Goal: Task Accomplishment & Management: Complete application form

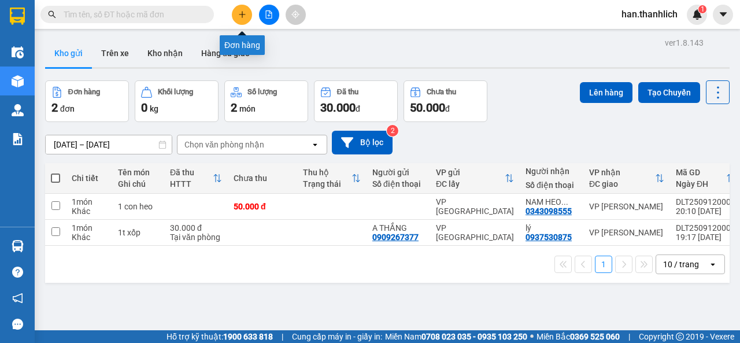
click at [237, 13] on button at bounding box center [242, 15] width 20 height 20
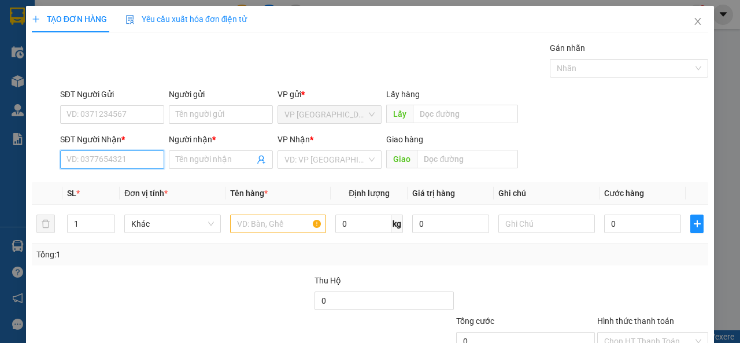
click at [149, 158] on input "SĐT Người Nhận *" at bounding box center [112, 159] width 104 height 19
type input "0919216725"
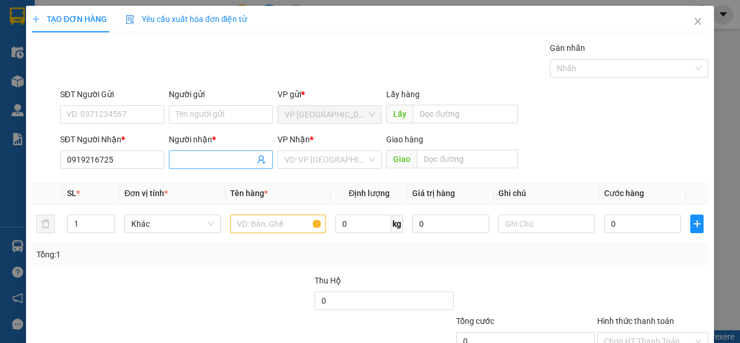
click at [180, 161] on input "Người nhận *" at bounding box center [215, 159] width 79 height 13
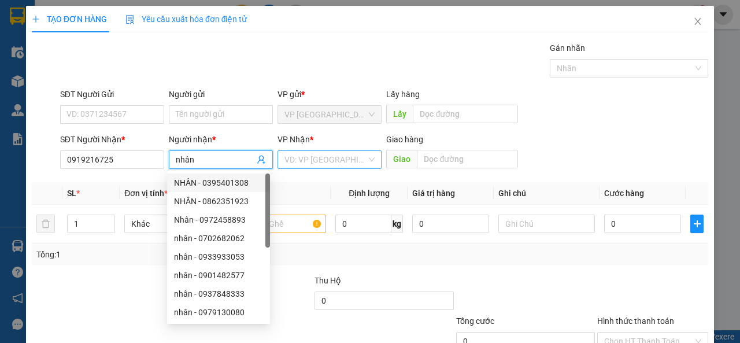
type input "nhân"
click at [289, 162] on input "search" at bounding box center [326, 159] width 82 height 17
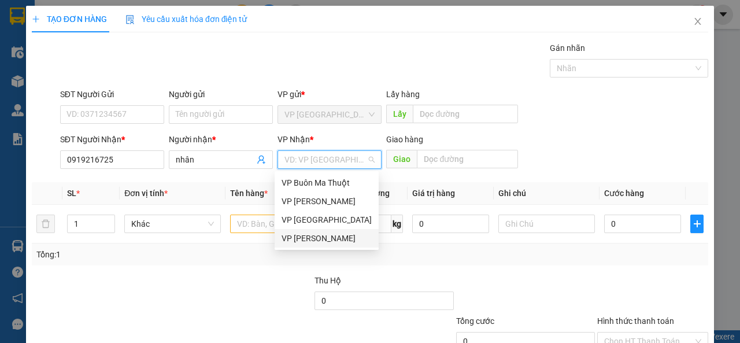
drag, startPoint x: 312, startPoint y: 239, endPoint x: 337, endPoint y: 222, distance: 30.3
click at [312, 239] on div "VP [PERSON_NAME]" at bounding box center [327, 238] width 90 height 13
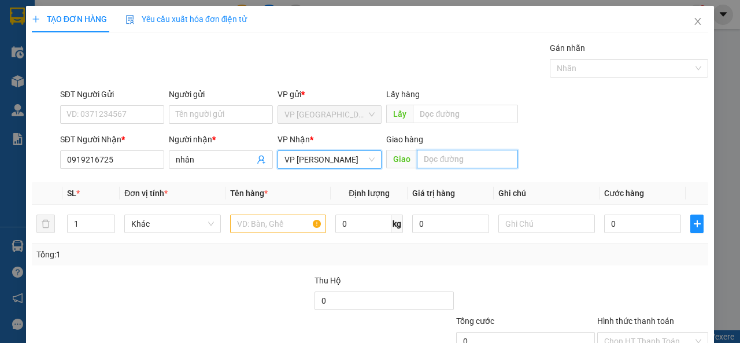
click at [466, 155] on input "text" at bounding box center [467, 159] width 101 height 19
type input "h"
type input "n3 [PERSON_NAME]"
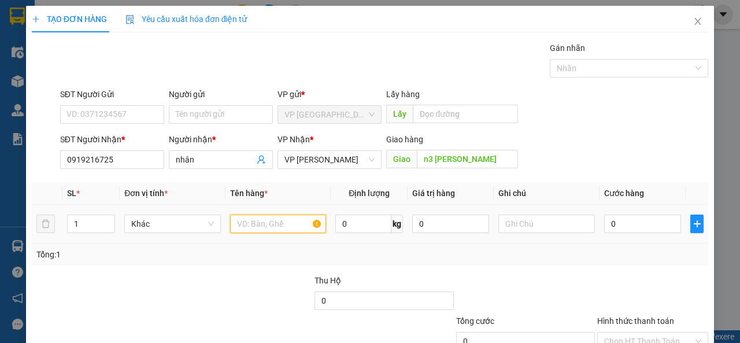
click at [263, 230] on input "text" at bounding box center [278, 224] width 97 height 19
type input "1 bị"
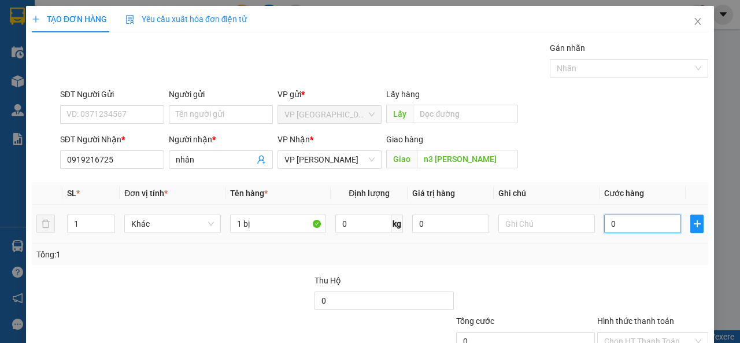
click at [643, 227] on input "0" at bounding box center [642, 224] width 77 height 19
type input "3"
type input "30"
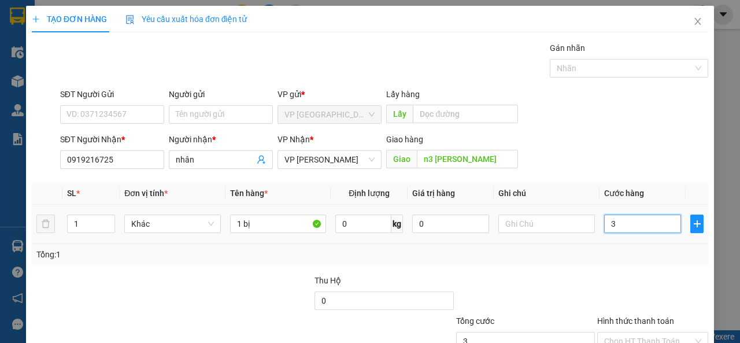
type input "30"
type input "300"
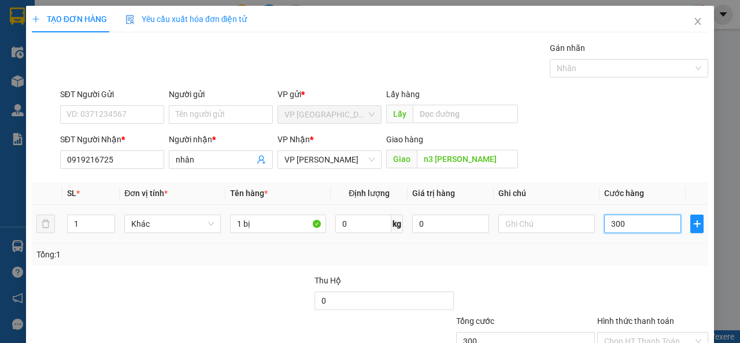
type input "3.000"
type input "30.000"
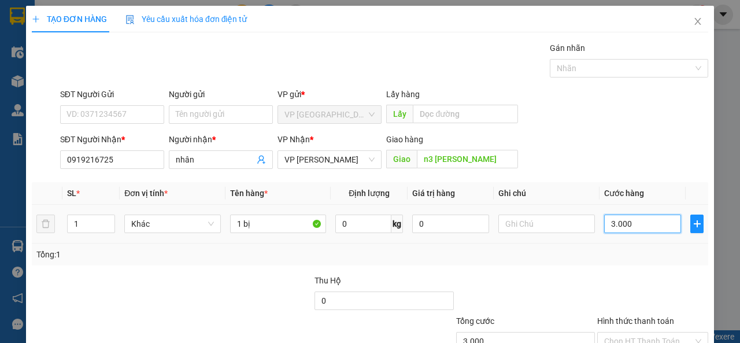
type input "30.000"
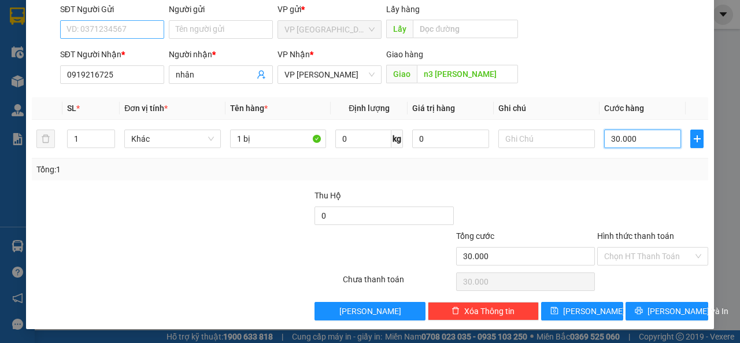
type input "30.000"
click at [113, 32] on input "SĐT Người Gửi" at bounding box center [112, 29] width 104 height 19
type input "0946542570"
click at [551, 178] on div "Tổng: 1" at bounding box center [370, 169] width 677 height 22
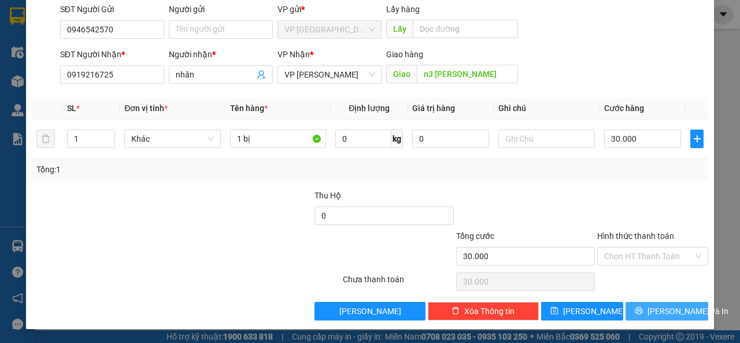
click at [653, 307] on span "[PERSON_NAME] và In" at bounding box center [688, 311] width 81 height 13
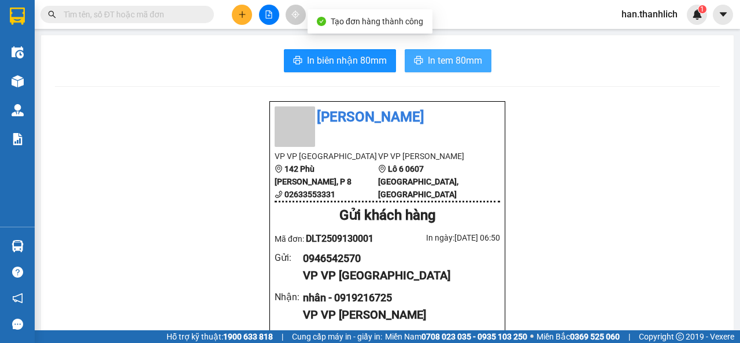
click at [469, 56] on span "In tem 80mm" at bounding box center [455, 60] width 54 height 14
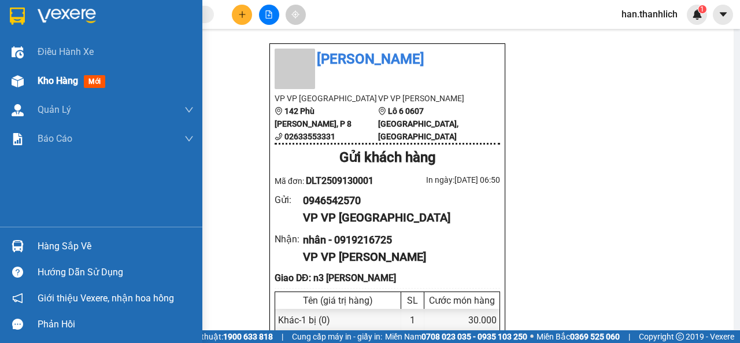
click at [23, 77] on img at bounding box center [18, 81] width 12 height 12
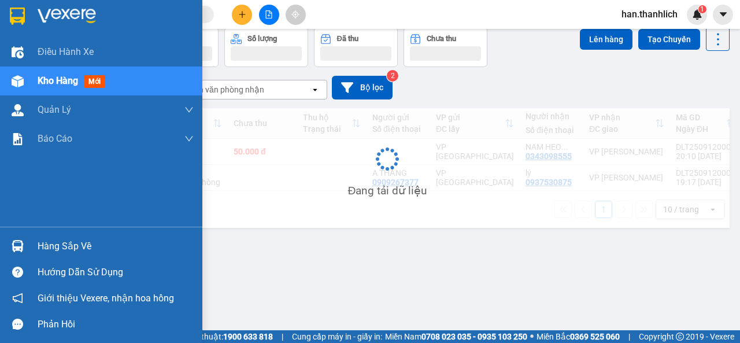
scroll to position [53, 0]
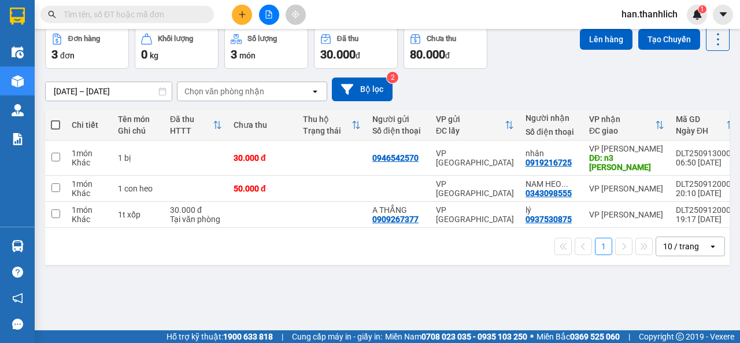
click at [231, 14] on div at bounding box center [269, 15] width 87 height 20
click at [238, 19] on button at bounding box center [242, 15] width 20 height 20
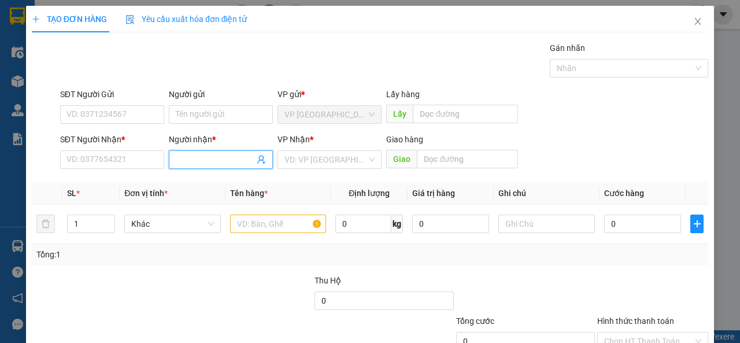
click at [179, 154] on input "Người nhận *" at bounding box center [215, 159] width 79 height 13
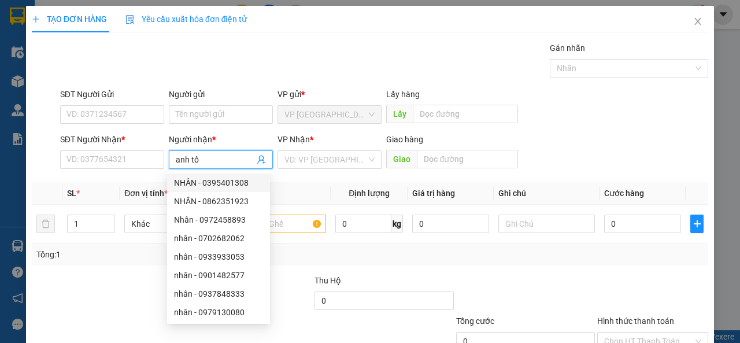
click at [187, 161] on input "anh tố" at bounding box center [215, 159] width 79 height 13
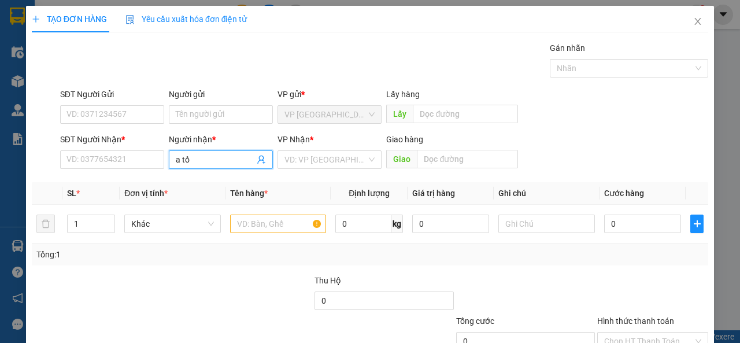
click at [208, 157] on input "a tố" at bounding box center [215, 159] width 79 height 13
type input "a tố"
click at [206, 180] on div "a tố đồ chay. - 0987290853" at bounding box center [223, 182] width 98 height 13
type input "0987290853"
type input "a tố đồ chay."
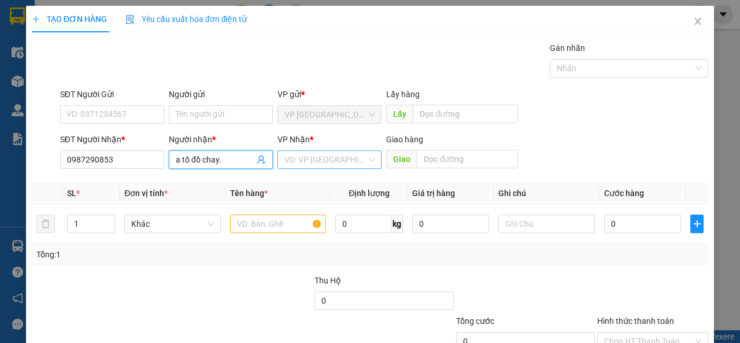
click at [302, 165] on input "search" at bounding box center [326, 159] width 82 height 17
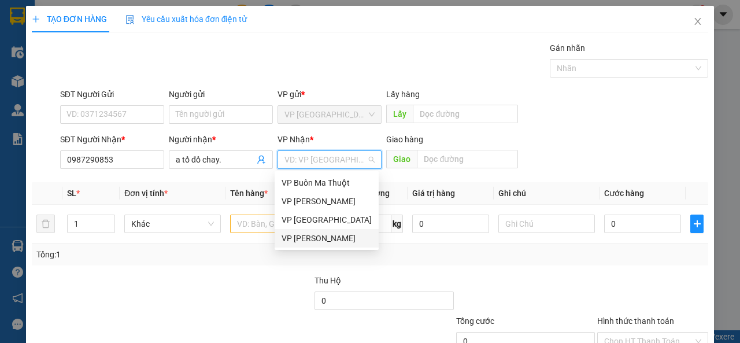
click at [306, 237] on div "VP [PERSON_NAME]" at bounding box center [327, 238] width 90 height 13
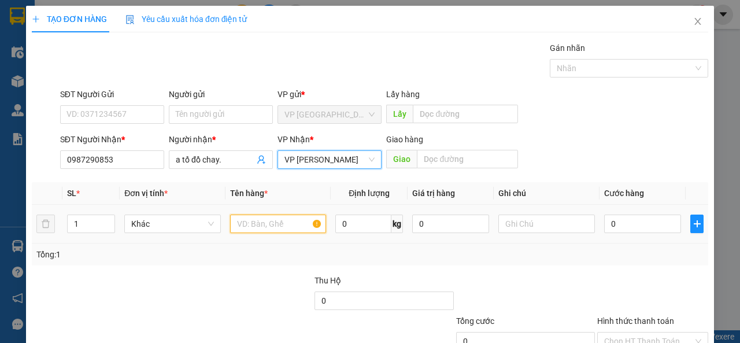
click at [258, 227] on input "text" at bounding box center [278, 224] width 97 height 19
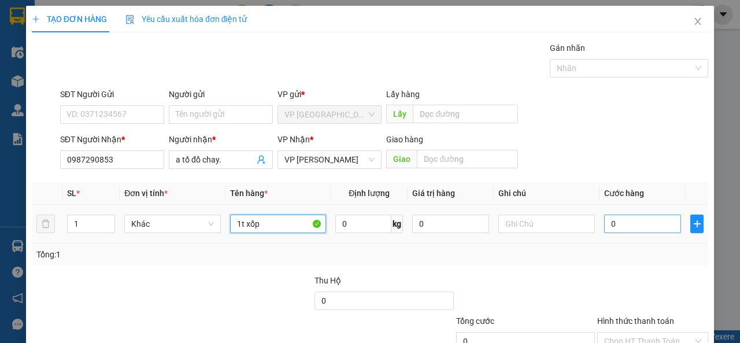
type input "1t xốp"
click at [648, 230] on input "0" at bounding box center [642, 224] width 77 height 19
type input "3"
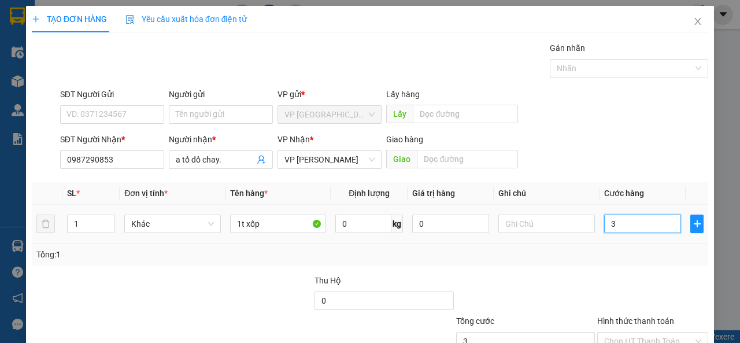
type input "30"
type input "300"
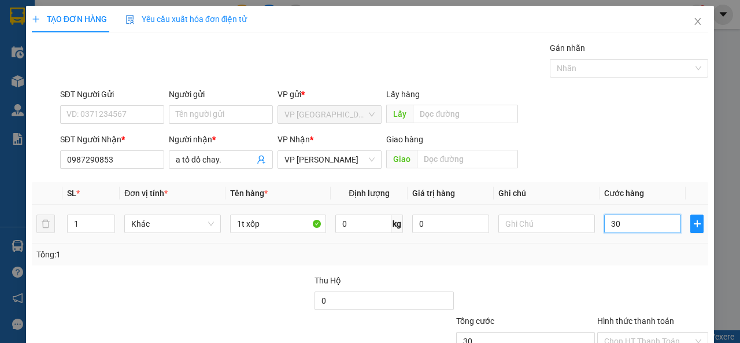
type input "300"
type input "3.000"
type input "30.000"
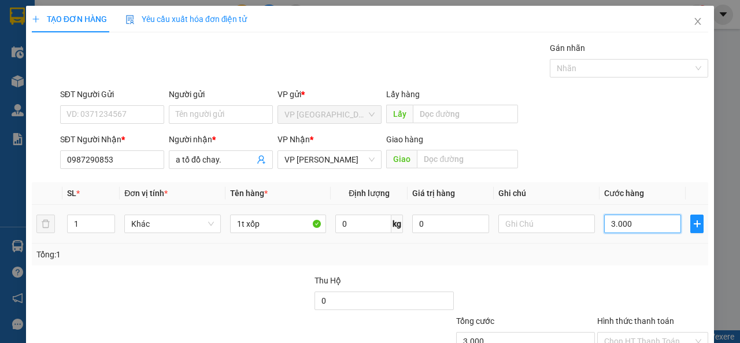
type input "30.000"
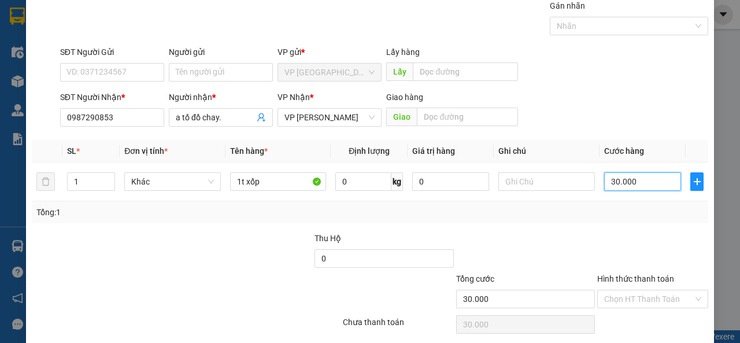
scroll to position [85, 0]
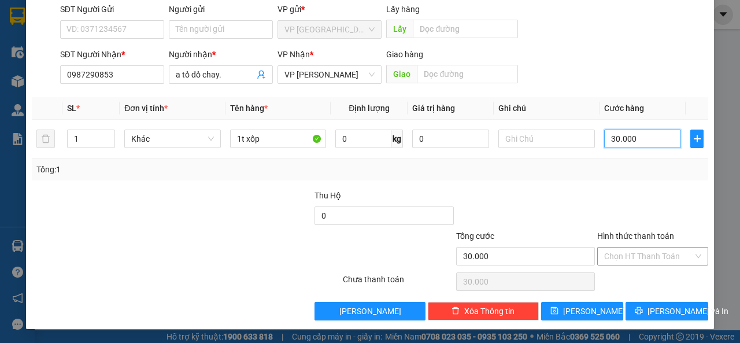
type input "30.000"
click at [638, 258] on input "Hình thức thanh toán" at bounding box center [648, 256] width 89 height 17
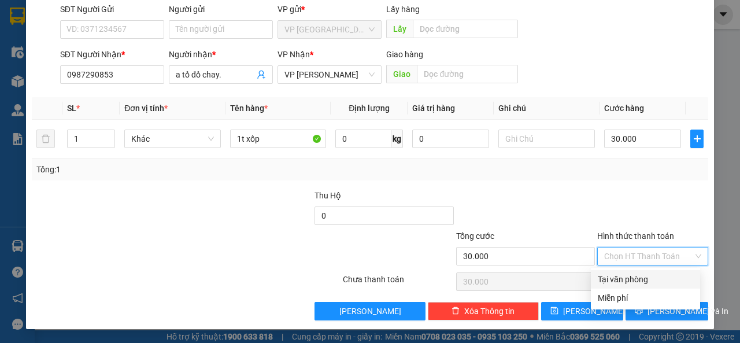
click at [637, 278] on div "Tại văn phòng" at bounding box center [645, 279] width 95 height 13
type input "0"
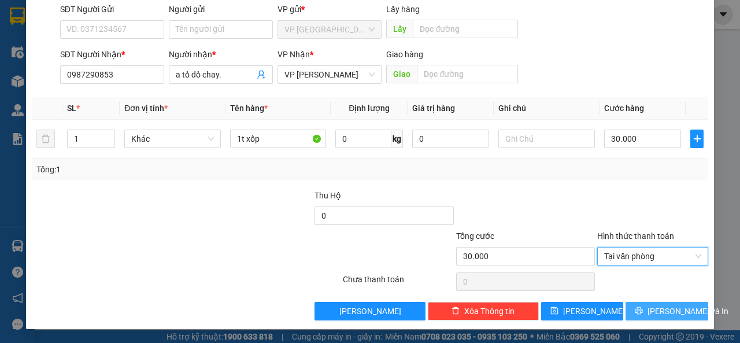
click at [653, 313] on span "[PERSON_NAME] và In" at bounding box center [688, 311] width 81 height 13
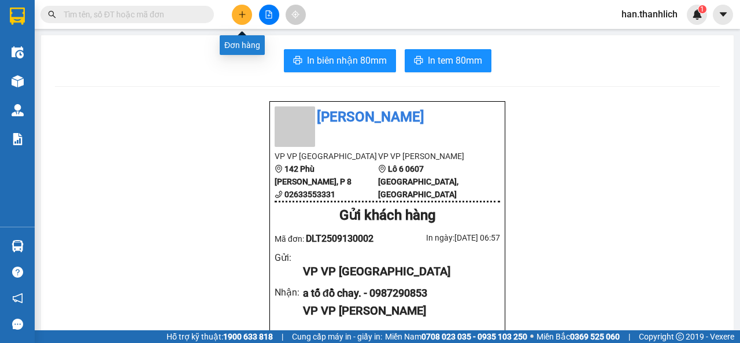
click at [246, 16] on icon "plus" at bounding box center [242, 14] width 8 height 8
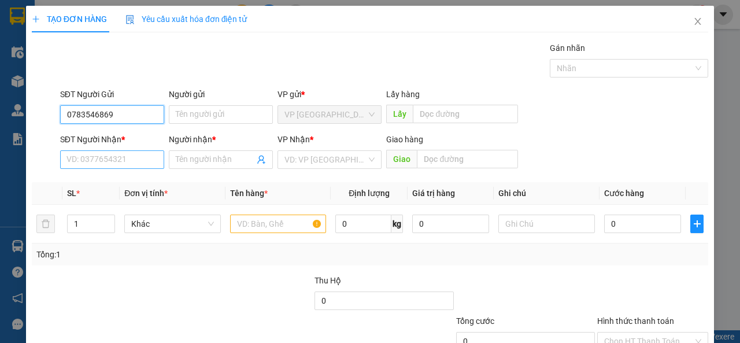
type input "0783546869"
click at [120, 161] on input "SĐT Người Nhận *" at bounding box center [112, 159] width 104 height 19
click at [82, 162] on input "0909207722" at bounding box center [112, 159] width 104 height 19
click at [88, 164] on input "0909207722" at bounding box center [112, 159] width 104 height 19
click at [128, 161] on input "0909207722" at bounding box center [112, 159] width 104 height 19
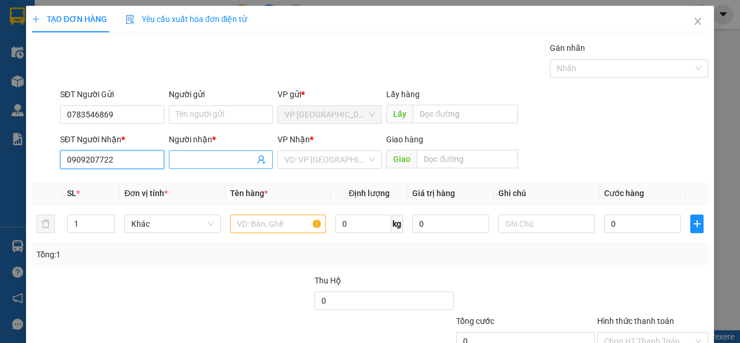
type input "0909207722"
click at [186, 160] on input "Người nhận *" at bounding box center [215, 159] width 79 height 13
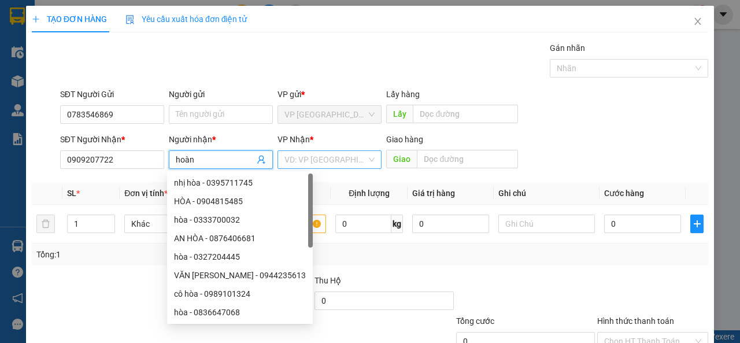
type input "hoàn"
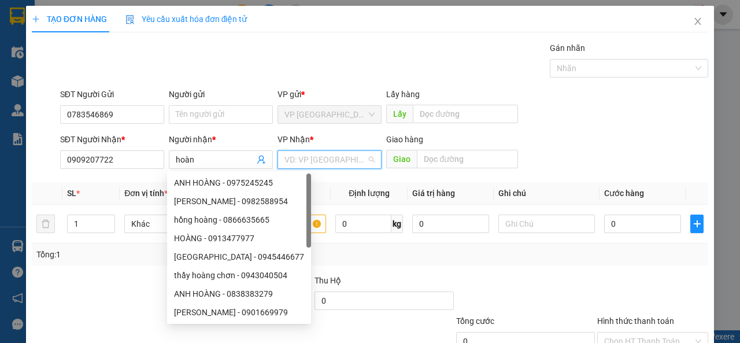
click at [335, 160] on input "search" at bounding box center [326, 159] width 82 height 17
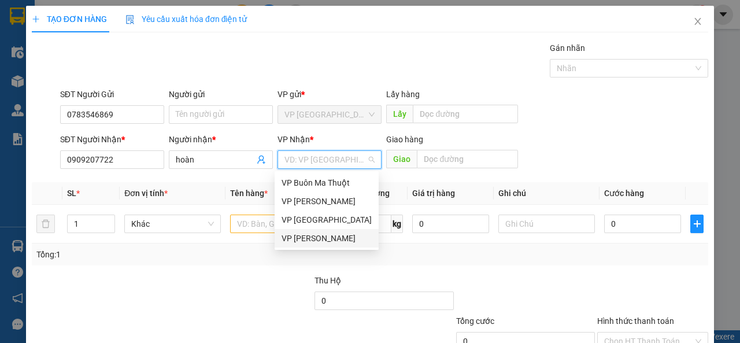
click at [334, 238] on div "VP [PERSON_NAME]" at bounding box center [327, 238] width 90 height 13
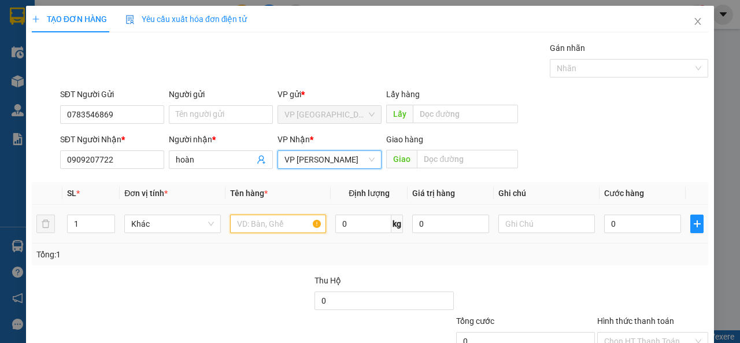
click at [253, 226] on input "text" at bounding box center [278, 224] width 97 height 19
click at [250, 226] on input "text" at bounding box center [278, 224] width 97 height 19
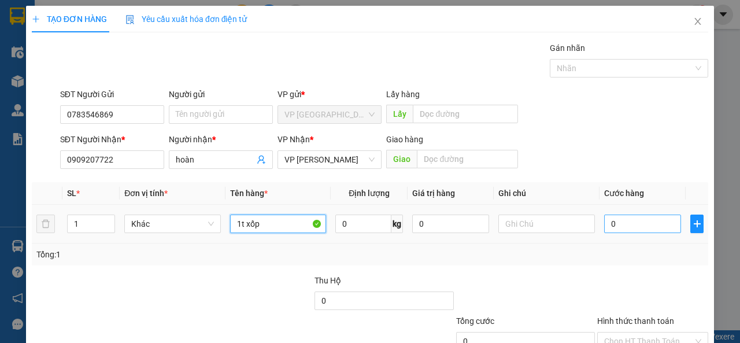
type input "1t xốp"
click at [604, 223] on input "0" at bounding box center [642, 224] width 77 height 19
type input "4"
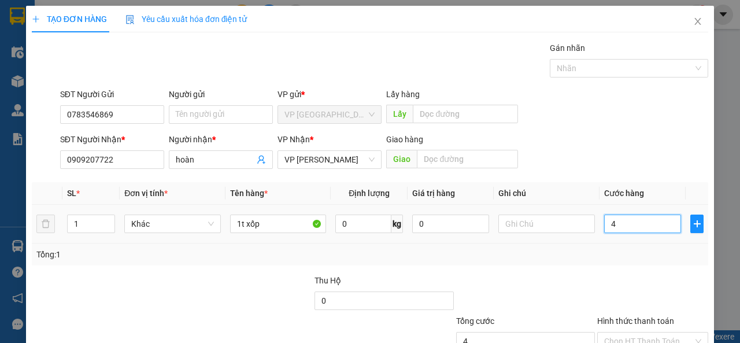
type input "40"
type input "400"
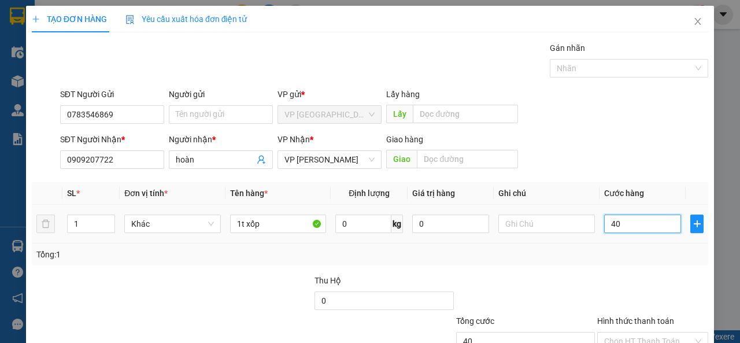
type input "400"
type input "4.000"
type input "40.000"
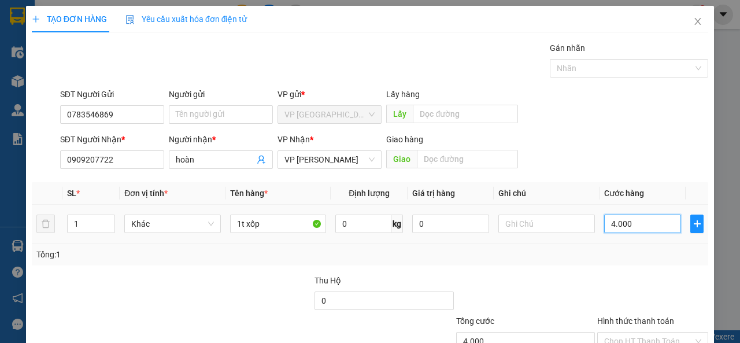
type input "40.000"
click at [586, 277] on div at bounding box center [526, 294] width 142 height 40
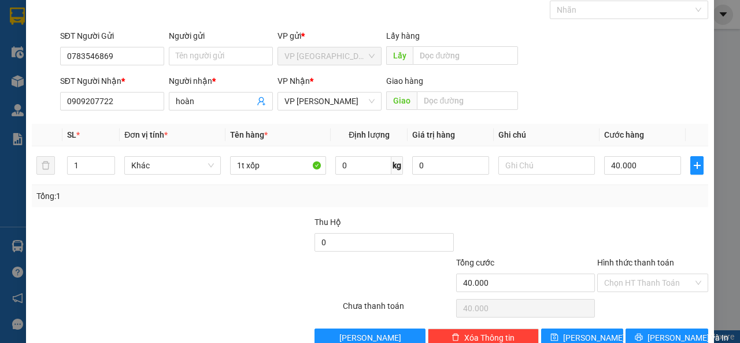
scroll to position [85, 0]
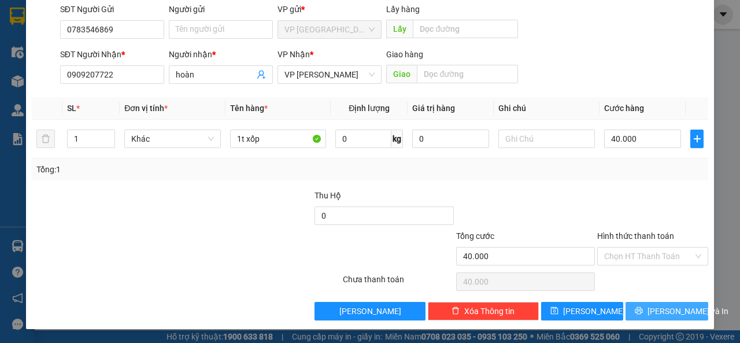
click at [662, 313] on span "[PERSON_NAME] và In" at bounding box center [688, 311] width 81 height 13
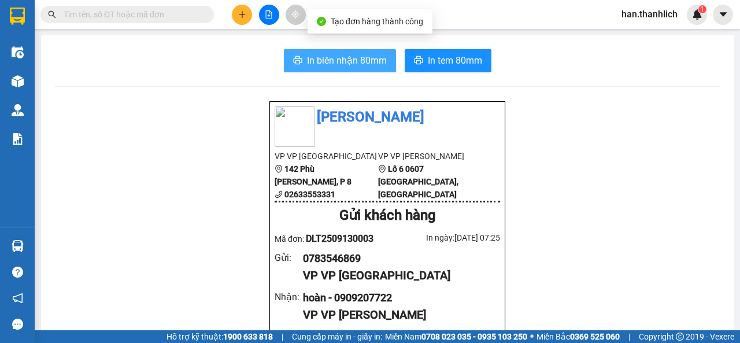
click at [331, 59] on span "In biên nhận 80mm" at bounding box center [347, 60] width 80 height 14
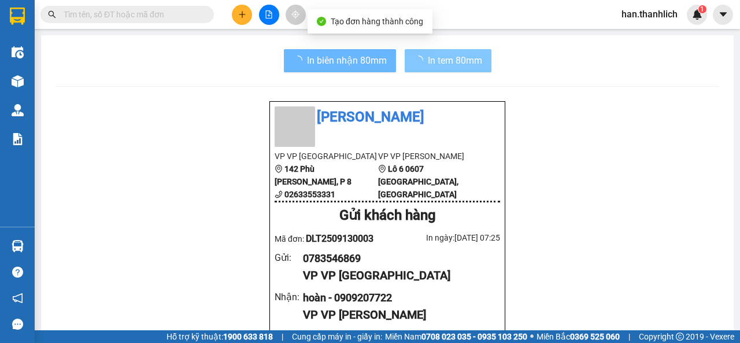
click at [464, 66] on span "In tem 80mm" at bounding box center [455, 60] width 54 height 14
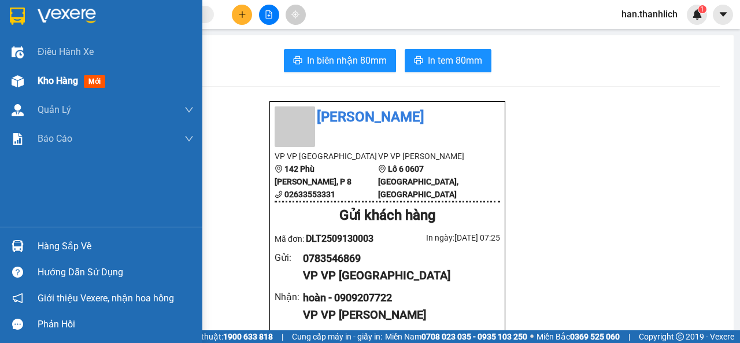
click at [55, 80] on span "Kho hàng" at bounding box center [58, 80] width 40 height 11
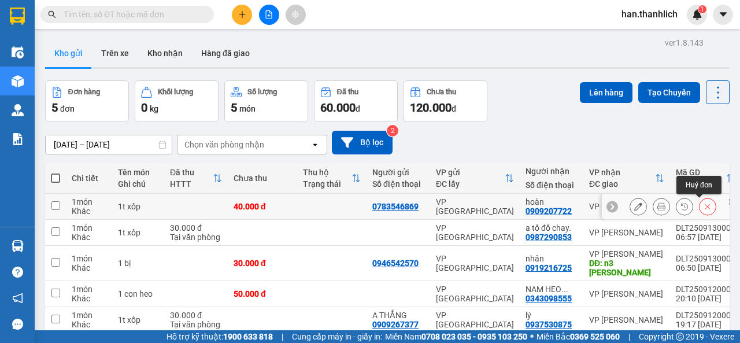
click at [706, 210] on button at bounding box center [708, 207] width 16 height 20
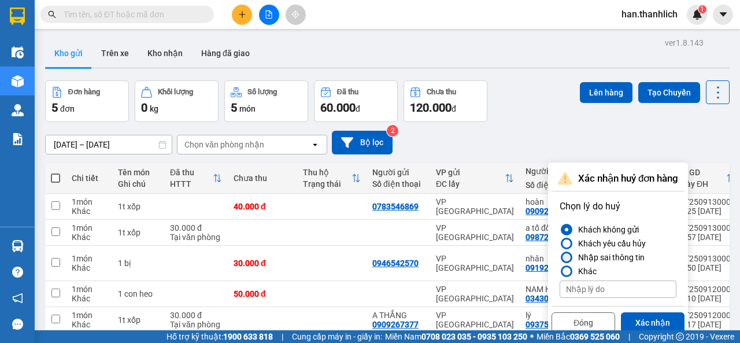
click at [601, 252] on div "Nhập sai thông tin" at bounding box center [609, 257] width 71 height 14
click at [560, 257] on input "Nhập sai thông tin" at bounding box center [560, 257] width 0 height 0
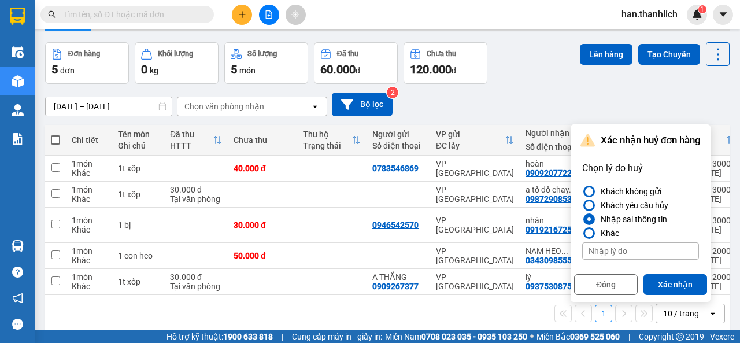
scroll to position [53, 0]
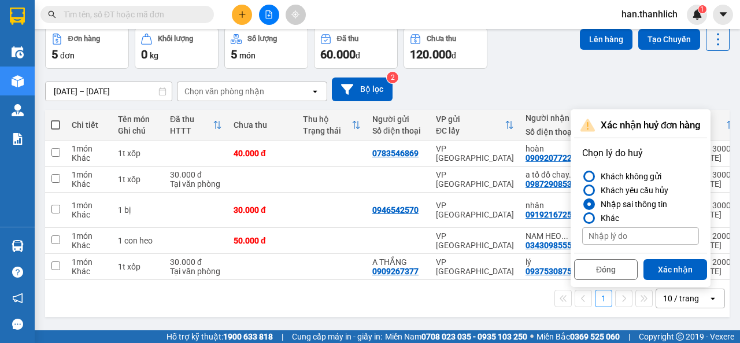
click at [672, 254] on div "Đóng Xác nhận" at bounding box center [640, 268] width 133 height 31
click at [671, 268] on button "Xác nhận" at bounding box center [676, 269] width 64 height 21
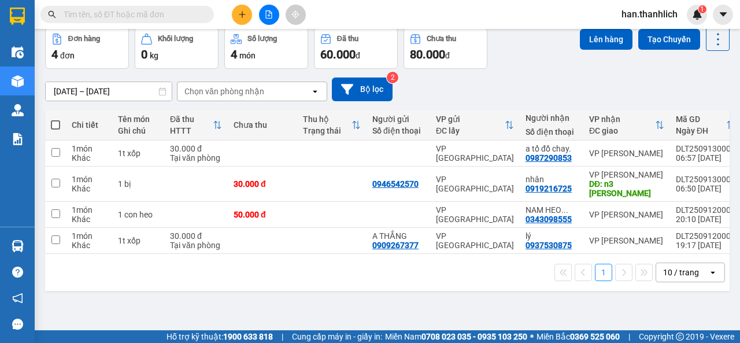
click at [682, 275] on div "10 / trang" at bounding box center [682, 272] width 52 height 19
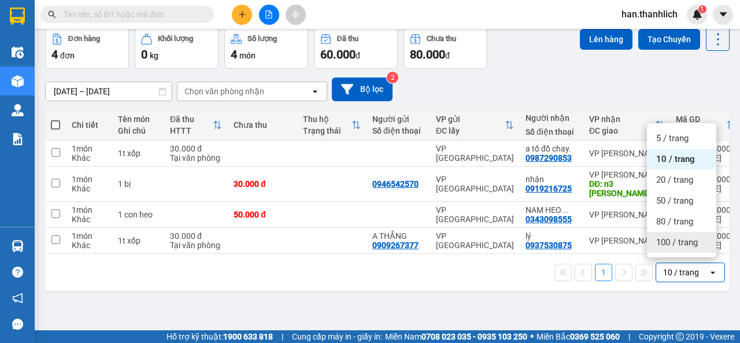
click at [664, 233] on div "100 / trang" at bounding box center [681, 242] width 69 height 21
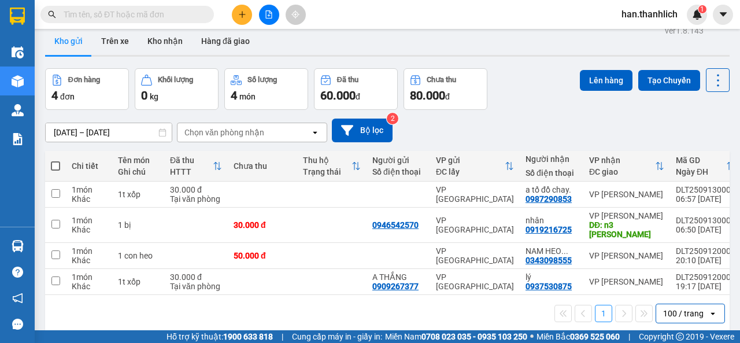
scroll to position [0, 0]
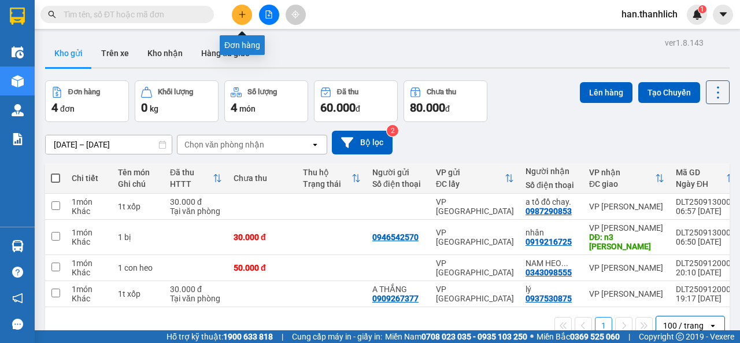
click at [244, 14] on icon "plus" at bounding box center [242, 14] width 8 height 8
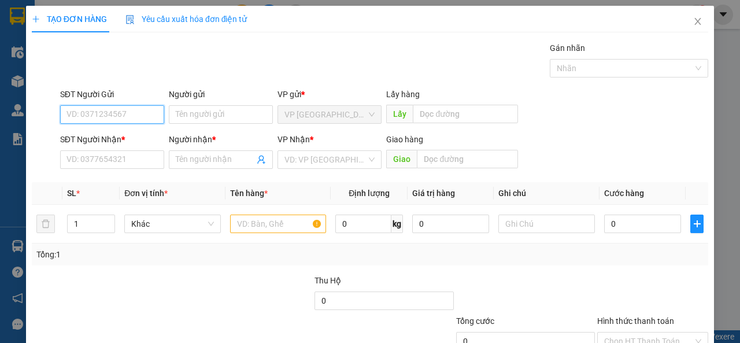
click at [134, 112] on input "SĐT Người Gửi" at bounding box center [112, 114] width 104 height 19
click at [139, 140] on div "0984989010 - [PERSON_NAME]" at bounding box center [124, 137] width 114 height 13
type input "0984989010"
type input "NGỌC"
type input "0941569968"
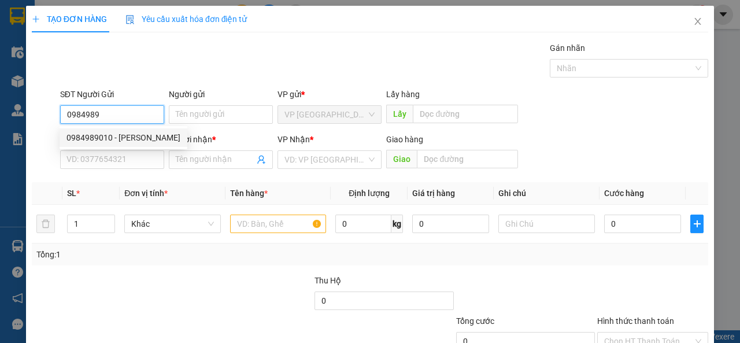
type input "OANH"
type input "[PERSON_NAME]"
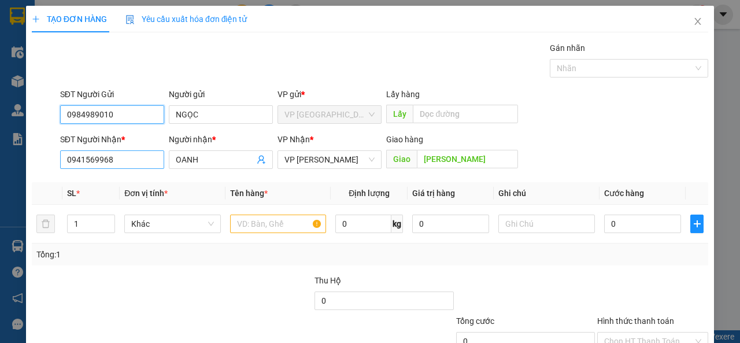
type input "0984989010"
click at [131, 160] on input "0941569968" at bounding box center [112, 159] width 104 height 19
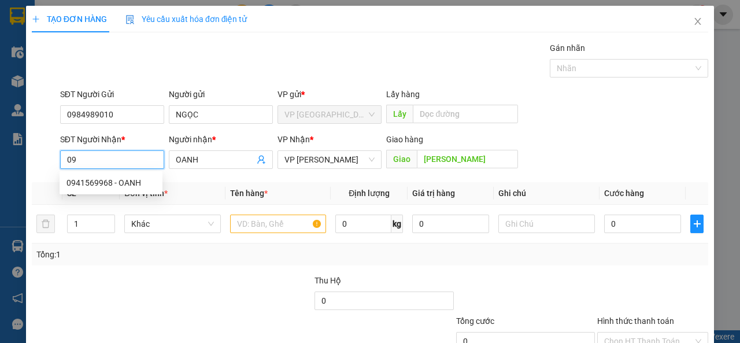
type input "0"
type input "0975554057"
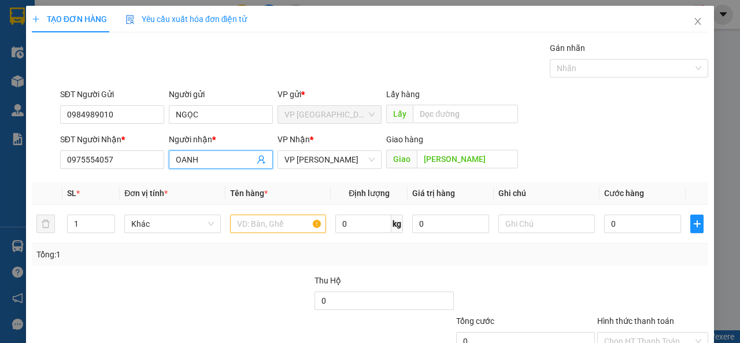
drag, startPoint x: 206, startPoint y: 157, endPoint x: 169, endPoint y: 160, distance: 37.1
click at [169, 160] on span "OANH" at bounding box center [221, 159] width 104 height 19
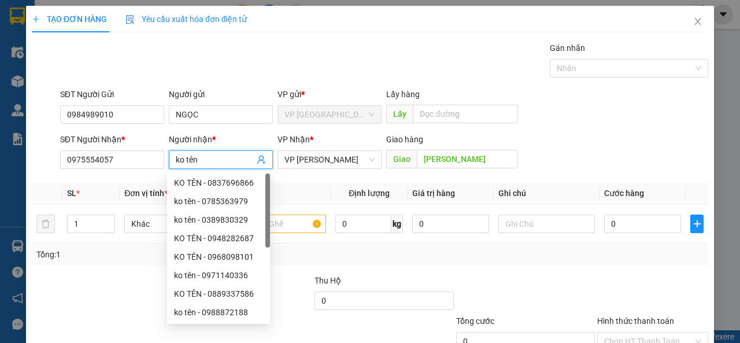
type input "ko tên"
click at [446, 244] on div "Tổng: 1" at bounding box center [370, 254] width 677 height 22
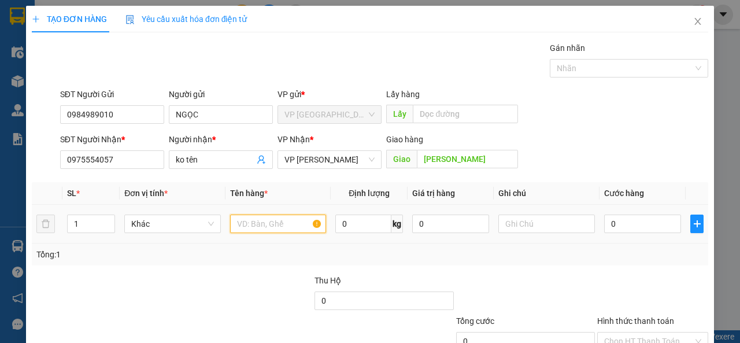
click at [299, 218] on input "text" at bounding box center [278, 224] width 97 height 19
type input "1 hộp"
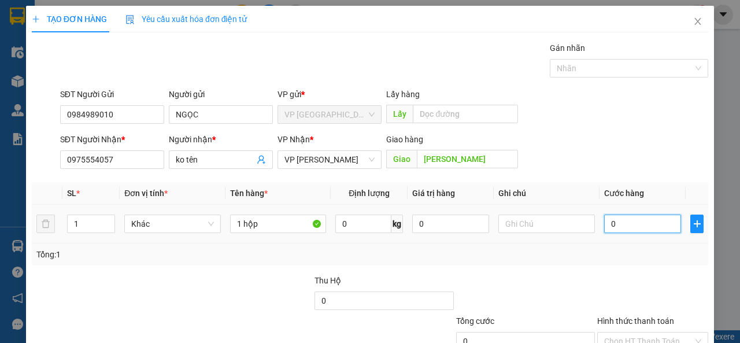
click at [604, 217] on input "0" at bounding box center [642, 224] width 77 height 19
type input "3"
type input "30"
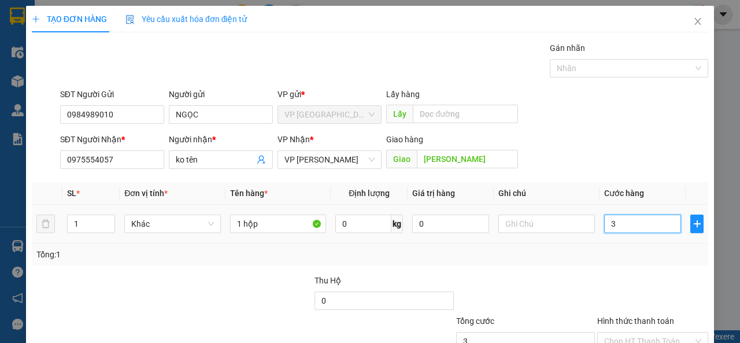
type input "30"
type input "300"
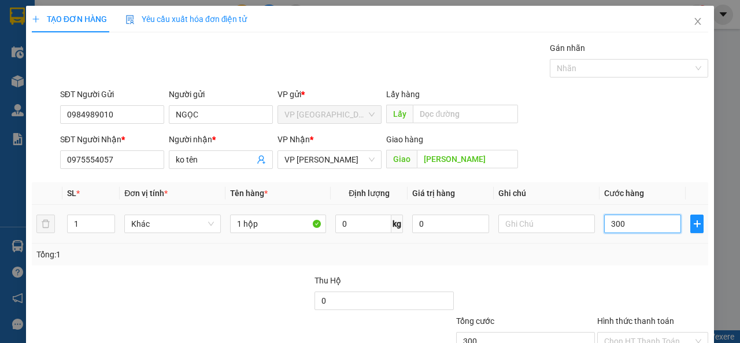
type input "3.000"
type input "30.000"
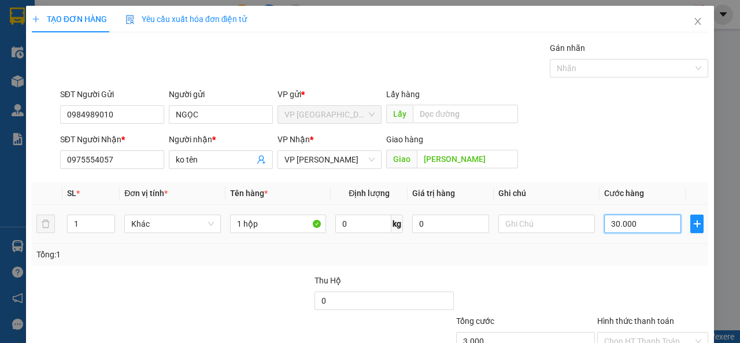
type input "30.000"
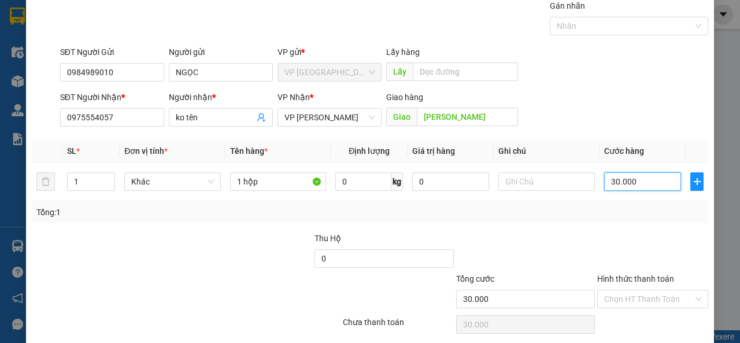
scroll to position [85, 0]
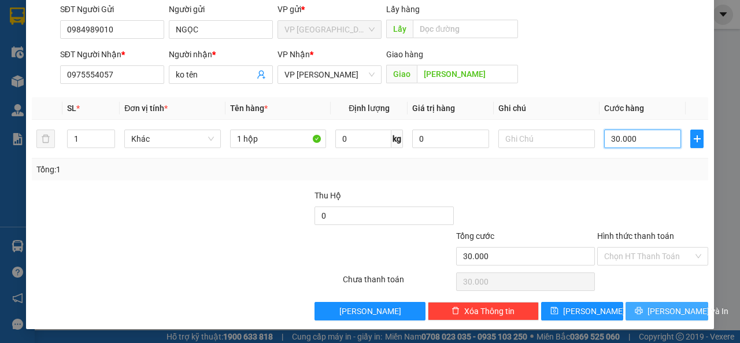
type input "30.000"
click at [688, 314] on button "[PERSON_NAME] và In" at bounding box center [667, 311] width 83 height 19
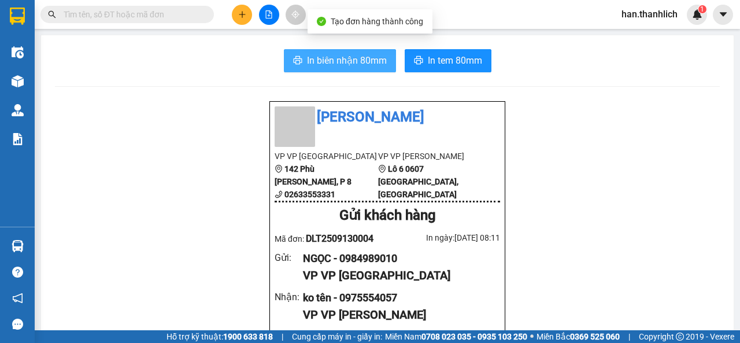
click at [343, 63] on span "In biên nhận 80mm" at bounding box center [347, 60] width 80 height 14
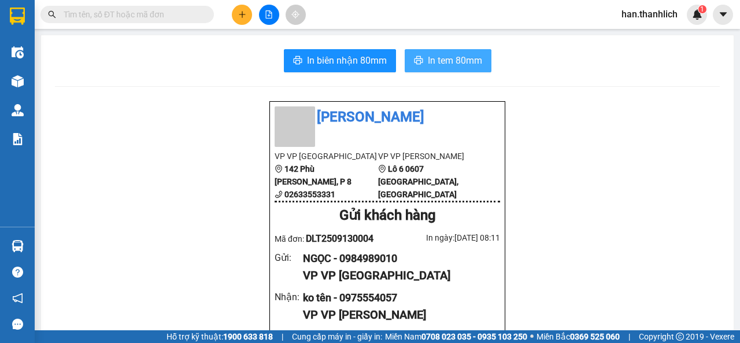
click at [428, 58] on span "In tem 80mm" at bounding box center [455, 60] width 54 height 14
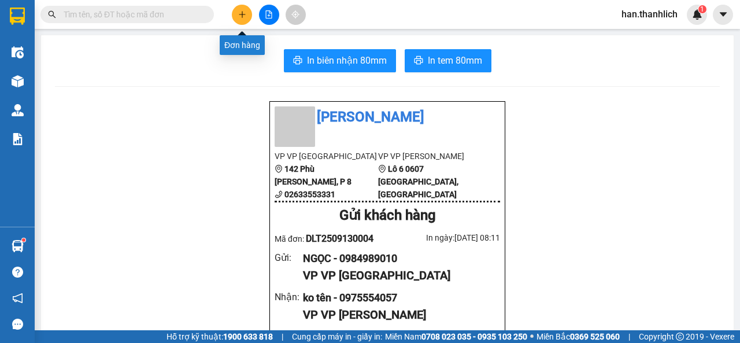
click at [242, 10] on button at bounding box center [242, 15] width 20 height 20
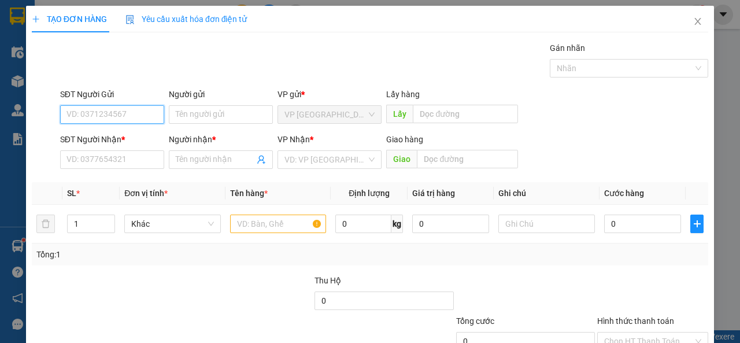
click at [139, 113] on input "SĐT Người Gửi" at bounding box center [112, 114] width 104 height 19
type input "0915782246"
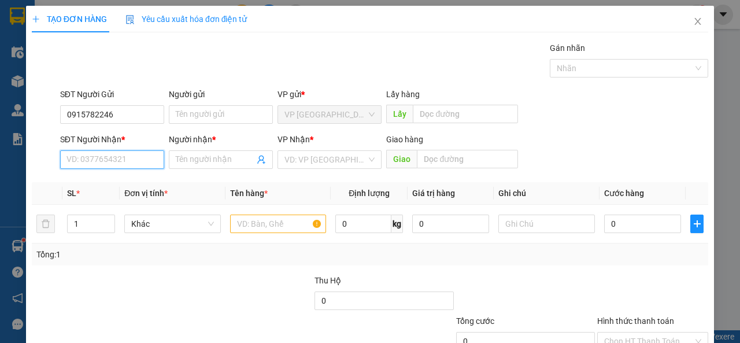
click at [112, 167] on input "SĐT Người Nhận *" at bounding box center [112, 159] width 104 height 19
type input "0969475018"
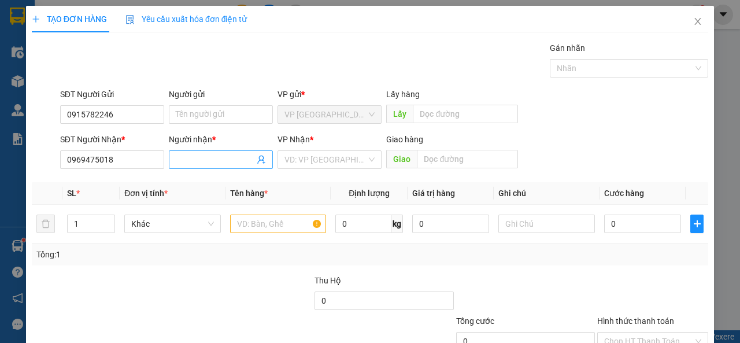
click at [195, 164] on input "Người nhận *" at bounding box center [215, 159] width 79 height 13
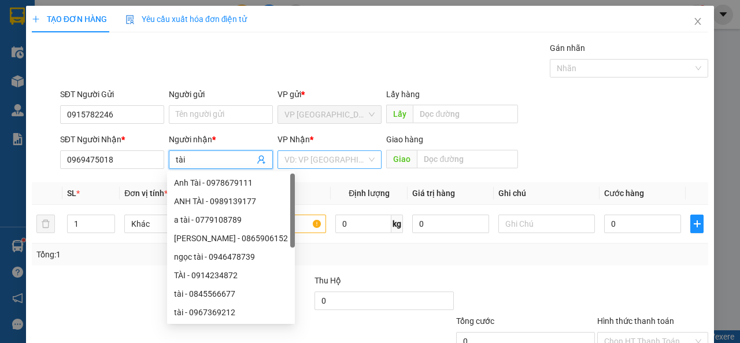
type input "tài"
click at [341, 153] on input "search" at bounding box center [326, 159] width 82 height 17
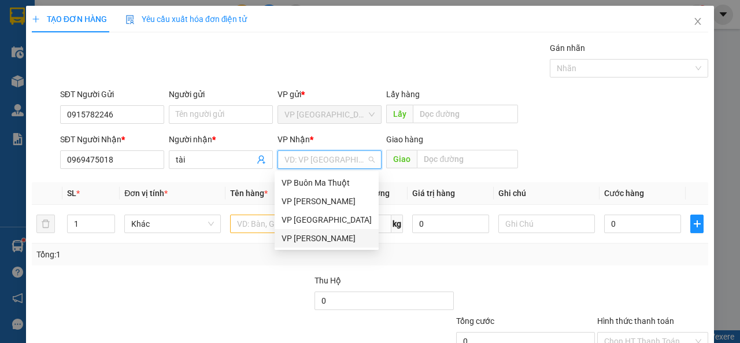
click at [324, 238] on div "VP [PERSON_NAME]" at bounding box center [327, 238] width 90 height 13
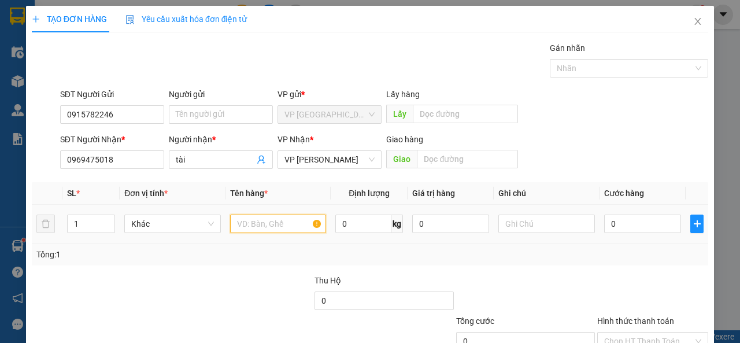
click at [236, 224] on input "text" at bounding box center [278, 224] width 97 height 19
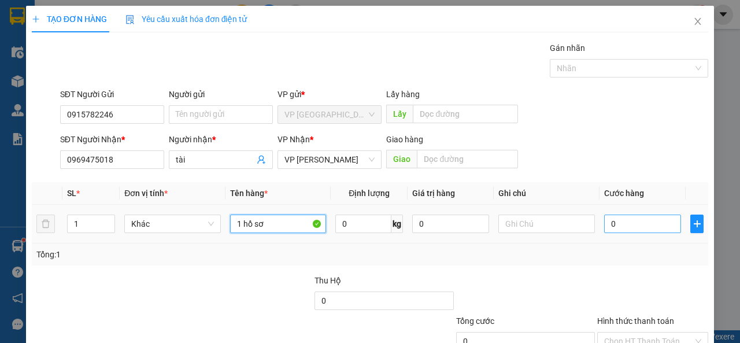
type input "1 hồ sơ"
type input "3"
type input "30"
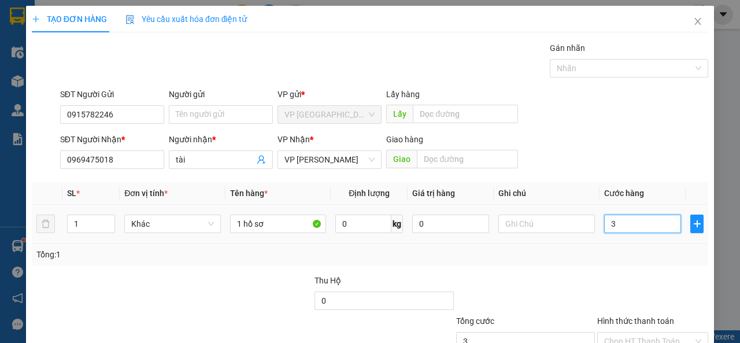
type input "30"
type input "300"
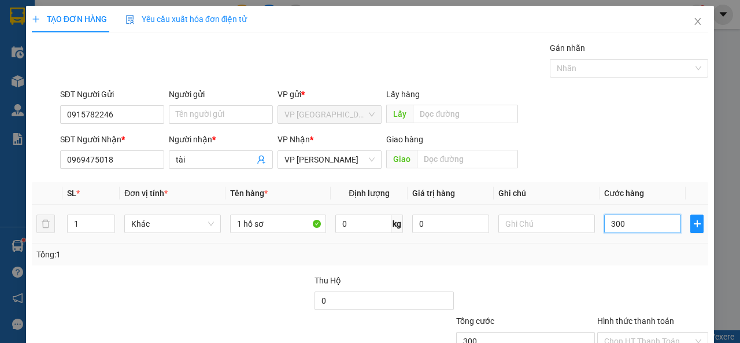
type input "3.000"
type input "30.000"
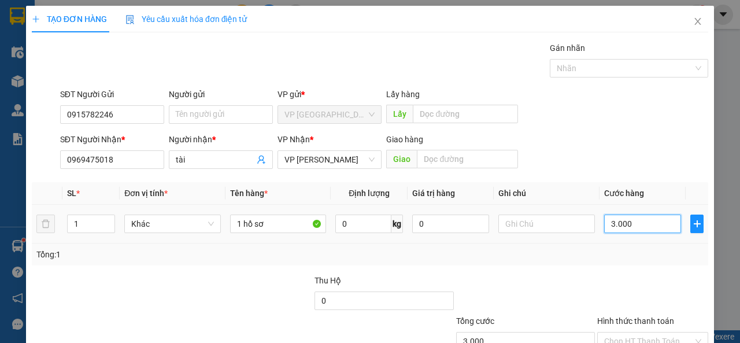
type input "30.000"
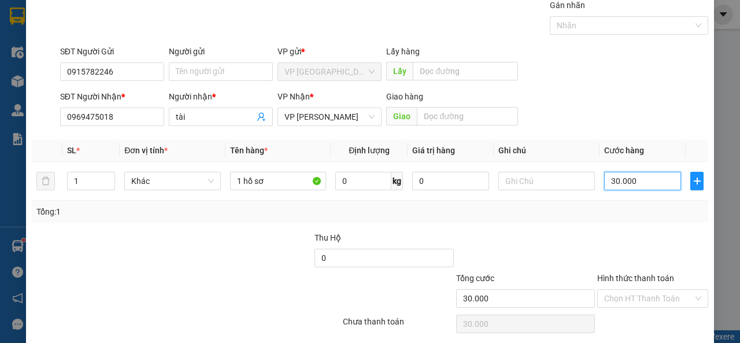
scroll to position [85, 0]
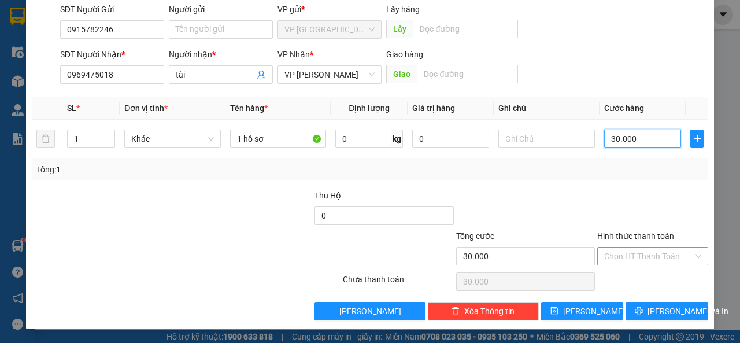
type input "30.000"
click at [653, 258] on input "Hình thức thanh toán" at bounding box center [648, 256] width 89 height 17
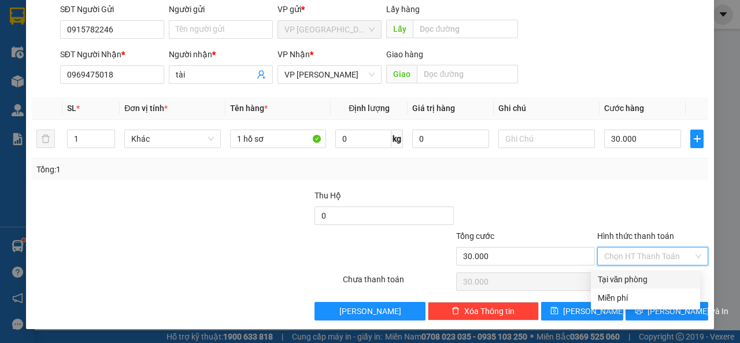
click at [652, 281] on div "Tại văn phòng" at bounding box center [645, 279] width 95 height 13
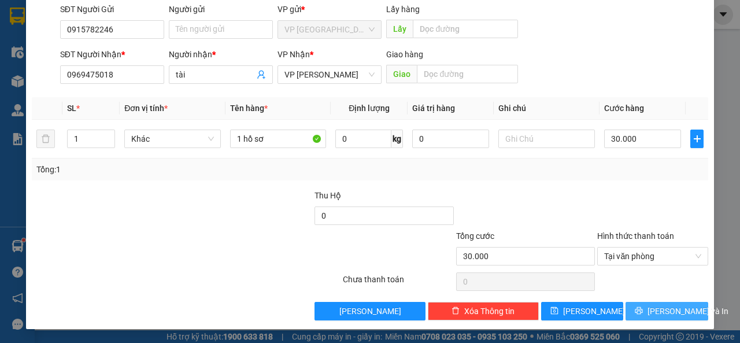
drag, startPoint x: 656, startPoint y: 308, endPoint x: 664, endPoint y: 213, distance: 94.6
click at [664, 213] on div "Transit Pickup Surcharge Ids Transit Deliver Surcharge Ids Transit Deliver Surc…" at bounding box center [370, 139] width 677 height 364
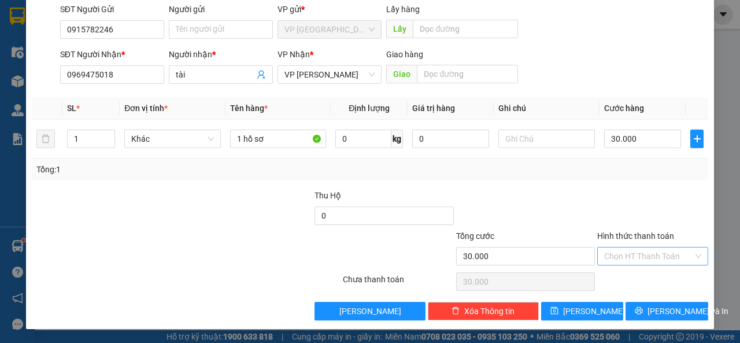
click at [672, 223] on div at bounding box center [652, 209] width 113 height 40
click at [660, 259] on input "Hình thức thanh toán" at bounding box center [648, 256] width 89 height 17
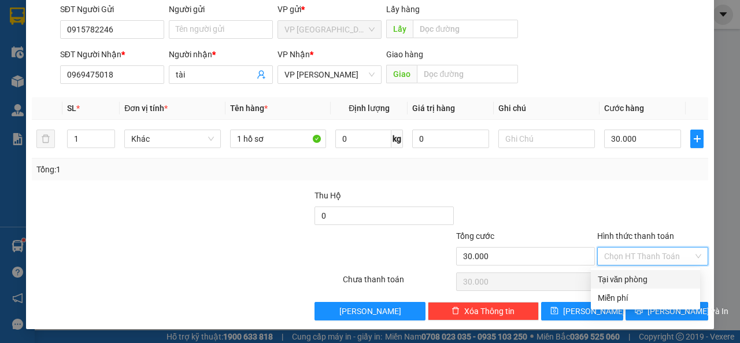
click at [651, 276] on div "Tại văn phòng" at bounding box center [645, 279] width 95 height 13
type input "0"
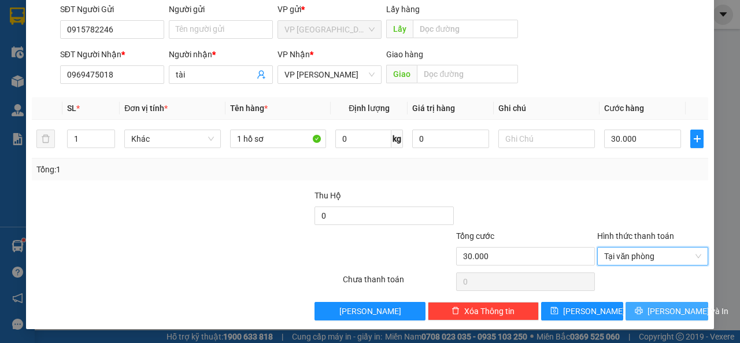
click at [641, 316] on button "[PERSON_NAME] và In" at bounding box center [667, 311] width 83 height 19
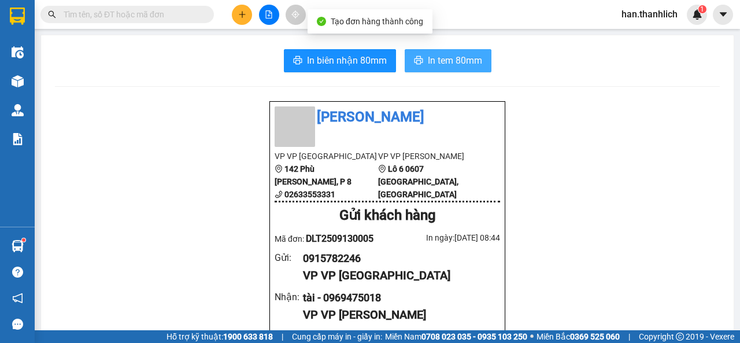
click at [436, 53] on span "In tem 80mm" at bounding box center [455, 60] width 54 height 14
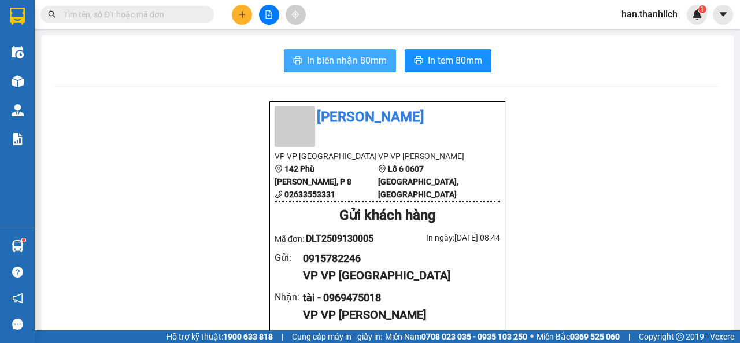
click at [320, 58] on span "In biên nhận 80mm" at bounding box center [347, 60] width 80 height 14
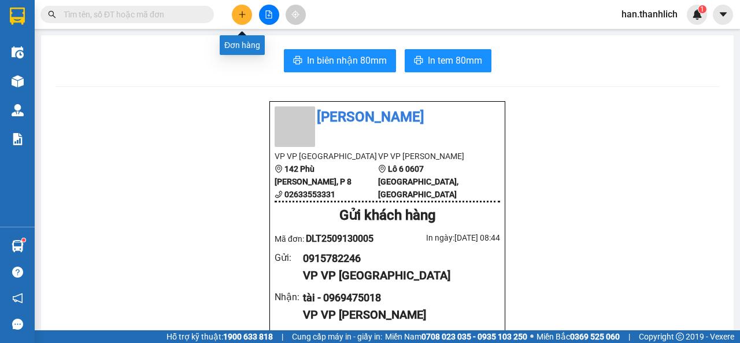
click at [239, 21] on button at bounding box center [242, 15] width 20 height 20
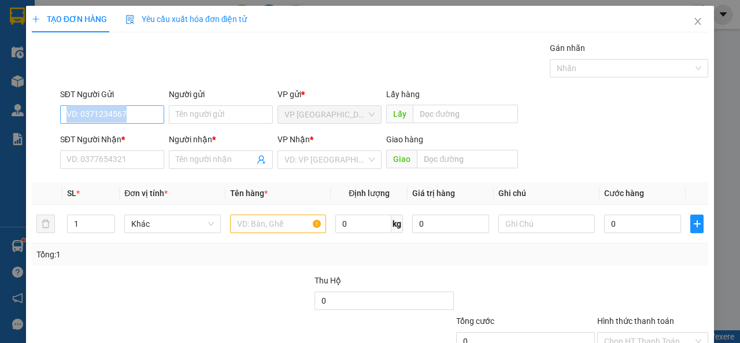
drag, startPoint x: 130, startPoint y: 124, endPoint x: 121, endPoint y: 123, distance: 9.3
click at [129, 123] on div "SĐT Người Gửi VD: 0371234567" at bounding box center [112, 108] width 104 height 40
click at [120, 123] on input "SĐT Người Gửi" at bounding box center [112, 114] width 104 height 19
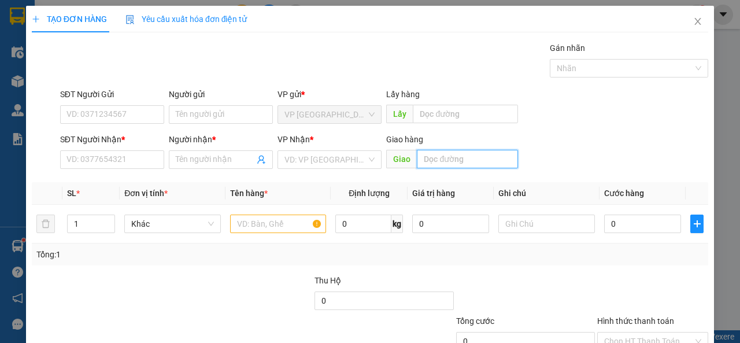
click at [424, 162] on input "text" at bounding box center [467, 159] width 101 height 19
type input "n3"
click at [434, 191] on span "Giá trị hàng" at bounding box center [433, 193] width 43 height 9
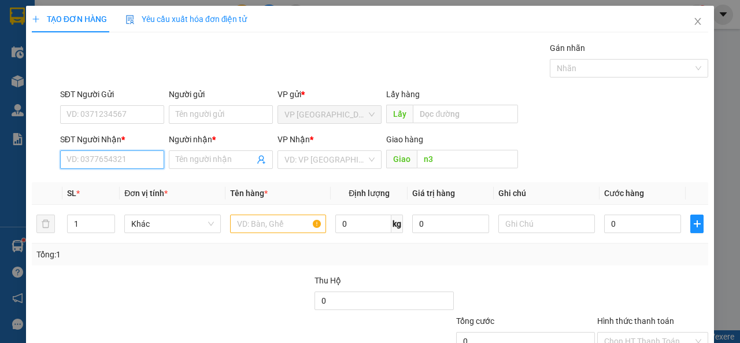
click at [106, 161] on input "SĐT Người Nhận *" at bounding box center [112, 159] width 104 height 19
click at [97, 157] on input "SĐT Người Nhận *" at bounding box center [112, 159] width 104 height 19
type input "0365214672"
click at [122, 185] on div "0365214672 - vũ" at bounding box center [111, 182] width 89 height 13
type input "vũ"
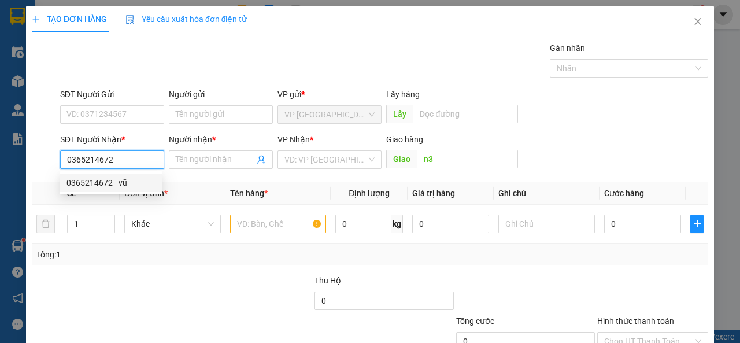
type input "n3 gộp"
type input "0365214672"
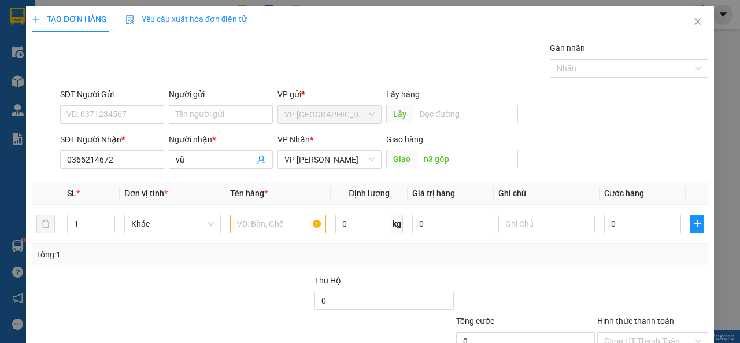
click at [88, 105] on div "SĐT Người Gửi" at bounding box center [112, 96] width 104 height 17
click at [88, 111] on input "SĐT Người Gửi" at bounding box center [112, 114] width 104 height 19
type input "0785514189"
click at [264, 231] on input "text" at bounding box center [278, 224] width 97 height 19
type input "2"
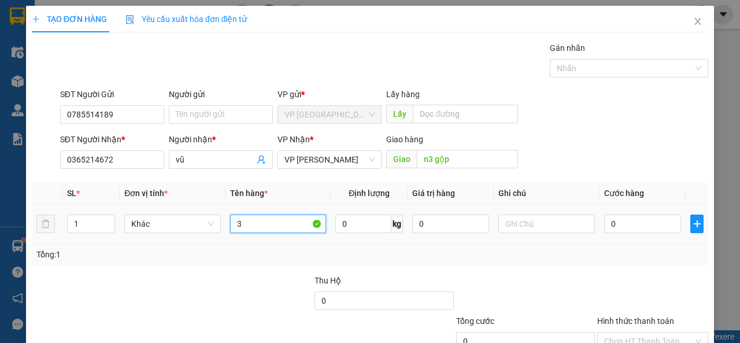
type input "3"
type input "3 bị [PERSON_NAME]"
click at [617, 278] on div at bounding box center [652, 294] width 113 height 40
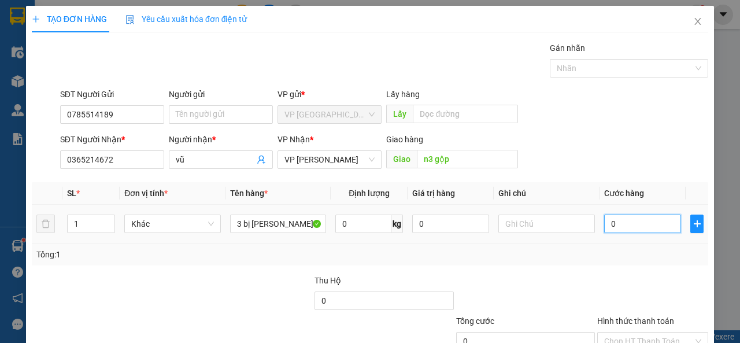
click at [648, 215] on input "0" at bounding box center [642, 224] width 77 height 19
type input "4"
type input "40"
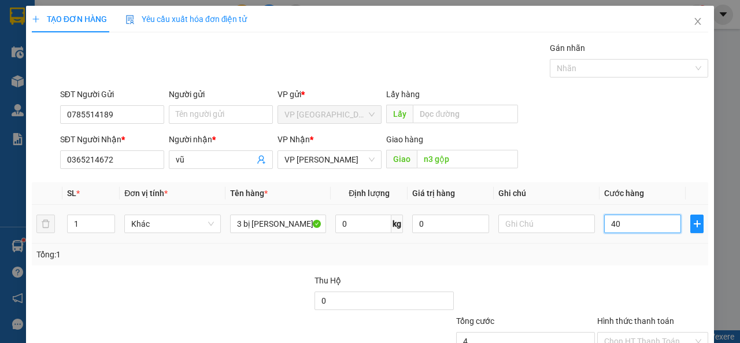
type input "40"
type input "400"
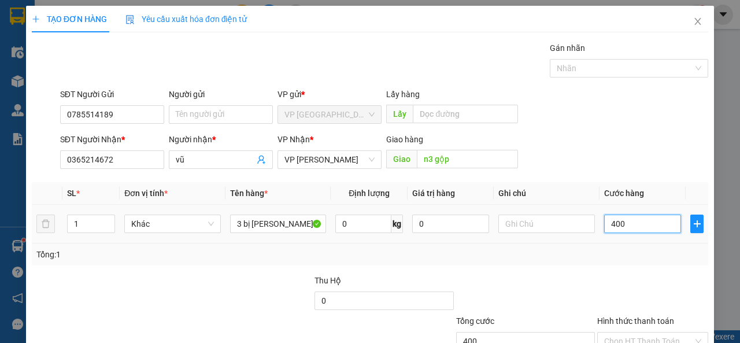
type input "4.000"
type input "40.000"
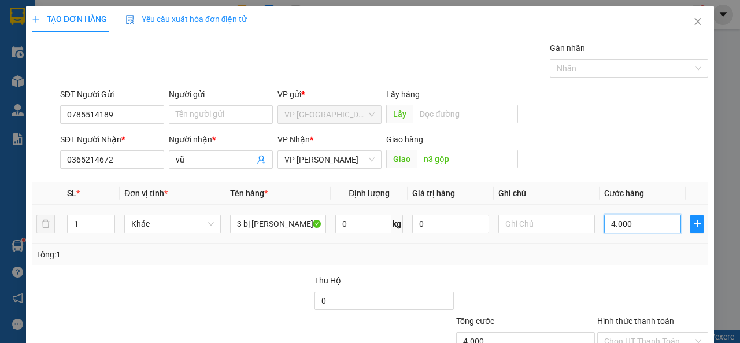
type input "40.000"
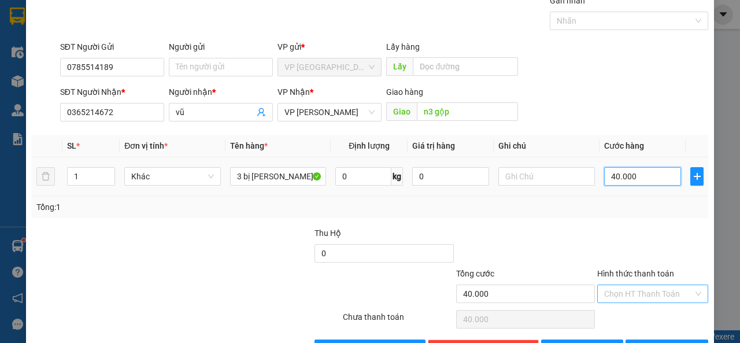
scroll to position [85, 0]
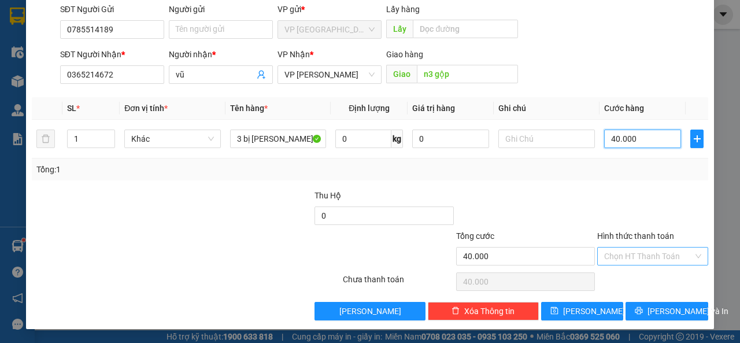
click at [666, 247] on div "Chọn HT Thanh Toán" at bounding box center [652, 256] width 111 height 19
type input "40.000"
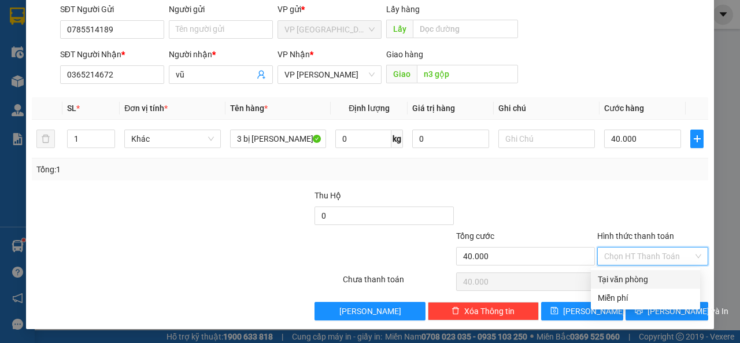
click at [641, 269] on div "Transit Pickup Surcharge Ids Transit Deliver Surcharge Ids Transit Deliver Surc…" at bounding box center [370, 139] width 677 height 364
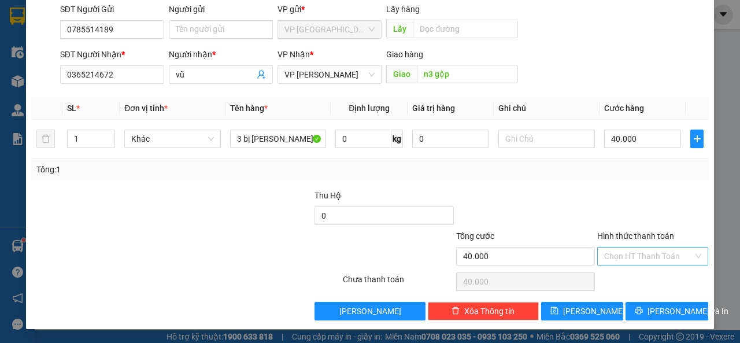
click at [660, 252] on input "Hình thức thanh toán" at bounding box center [648, 256] width 89 height 17
click at [640, 300] on div "Miễn phí" at bounding box center [645, 297] width 95 height 13
type input "0"
click at [651, 250] on span "Miễn phí" at bounding box center [652, 256] width 97 height 17
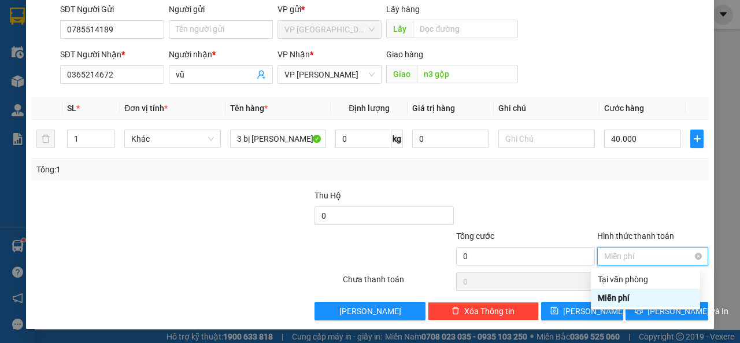
click at [648, 258] on span "Miễn phí" at bounding box center [652, 256] width 97 height 17
click at [634, 282] on div "Tại văn phòng" at bounding box center [645, 279] width 95 height 13
type input "40.000"
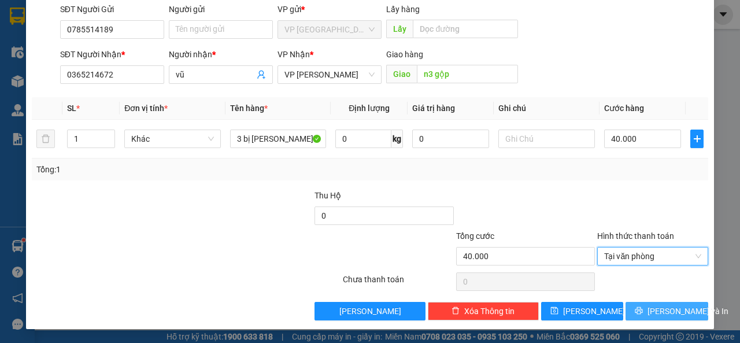
click at [653, 306] on button "[PERSON_NAME] và In" at bounding box center [667, 311] width 83 height 19
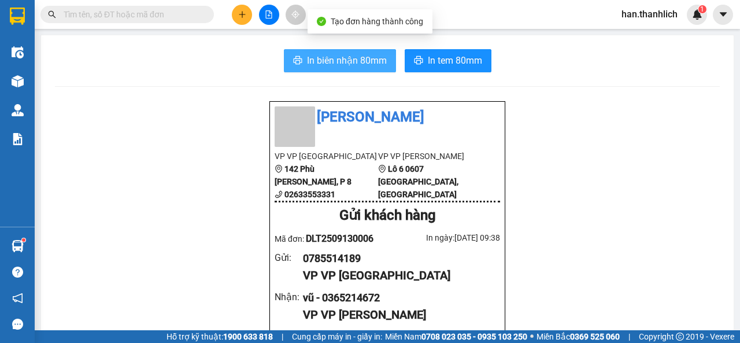
click at [355, 55] on span "In biên nhận 80mm" at bounding box center [347, 60] width 80 height 14
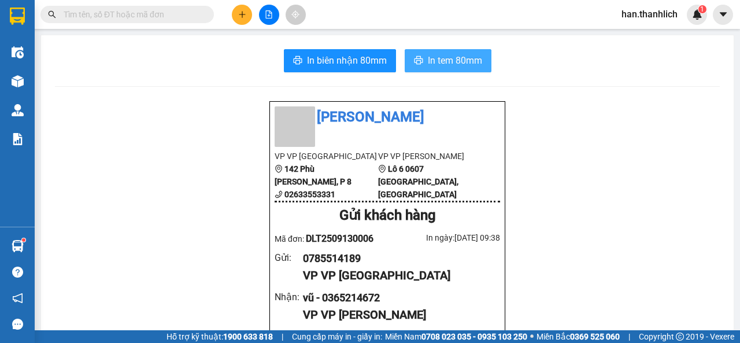
click at [466, 68] on span "In tem 80mm" at bounding box center [455, 60] width 54 height 14
click at [226, 19] on div at bounding box center [269, 15] width 87 height 20
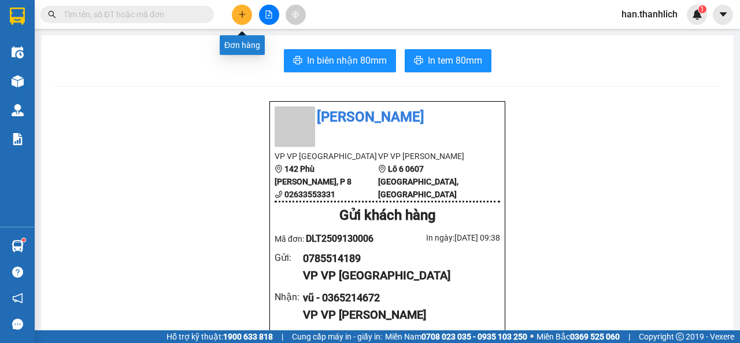
click at [250, 9] on button at bounding box center [242, 15] width 20 height 20
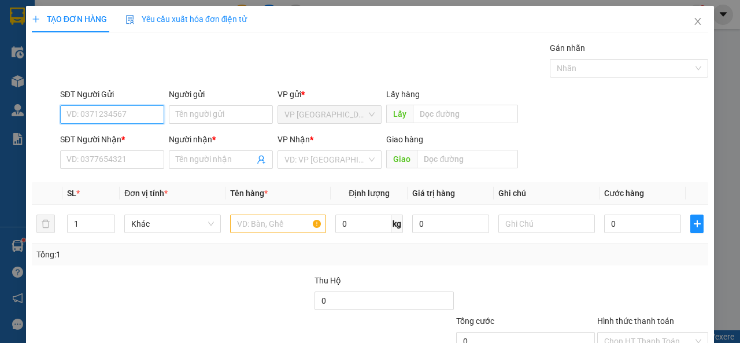
click at [99, 107] on input "SĐT Người Gửi" at bounding box center [112, 114] width 104 height 19
click at [84, 117] on input "0918493484" at bounding box center [112, 114] width 104 height 19
click at [97, 114] on input "0918493484" at bounding box center [112, 114] width 104 height 19
click at [130, 113] on input "0918493484" at bounding box center [112, 114] width 104 height 19
type input "0918493484"
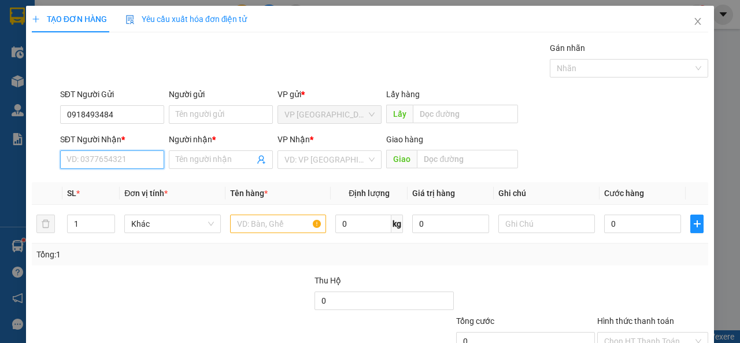
click at [123, 164] on input "SĐT Người Nhận *" at bounding box center [112, 159] width 104 height 19
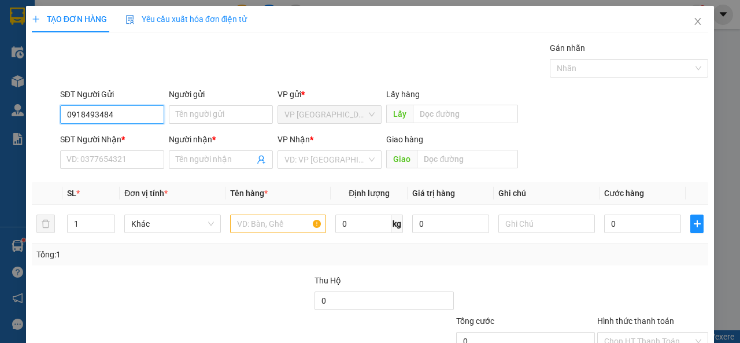
drag, startPoint x: 134, startPoint y: 111, endPoint x: 0, endPoint y: 119, distance: 134.4
click at [0, 119] on div "TẠO ĐƠN HÀNG Yêu cầu xuất hóa đơn điện tử Transit Pickup Surcharge Ids Transit …" at bounding box center [370, 171] width 740 height 343
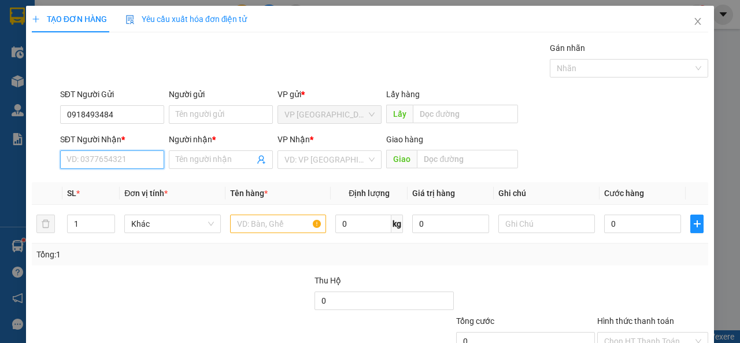
click at [139, 154] on input "SĐT Người Nhận *" at bounding box center [112, 159] width 104 height 19
paste input "0918493484"
type input "0918493484"
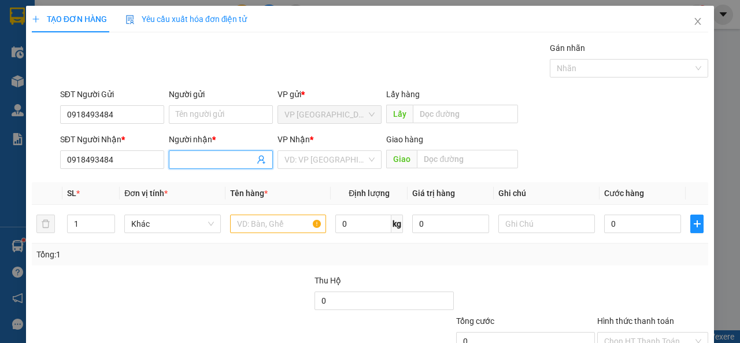
click at [200, 162] on input "Người nhận *" at bounding box center [215, 159] width 79 height 13
type input "chú Thuận"
click at [342, 175] on div "Transit Pickup Surcharge Ids Transit Deliver Surcharge Ids Transit Deliver Surc…" at bounding box center [370, 224] width 677 height 364
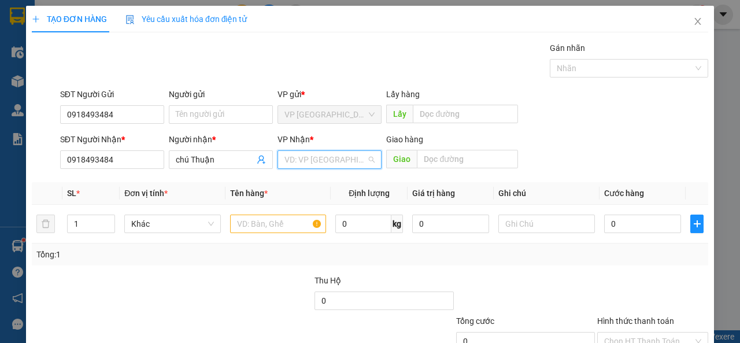
click at [348, 158] on input "search" at bounding box center [326, 159] width 82 height 17
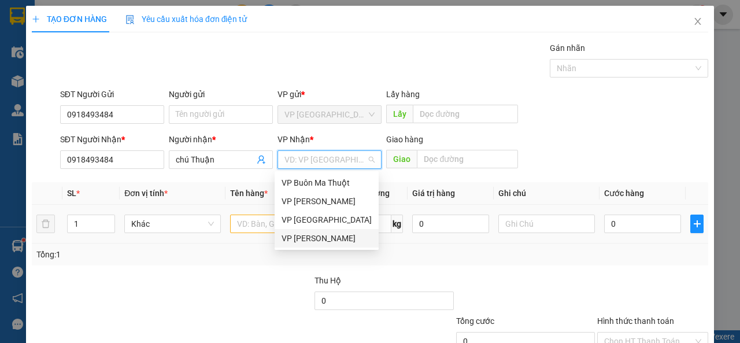
click at [353, 236] on div "VP [PERSON_NAME]" at bounding box center [327, 238] width 90 height 13
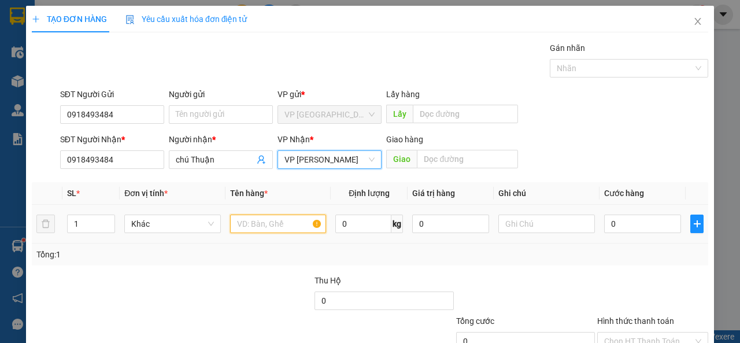
click at [237, 225] on input "text" at bounding box center [278, 224] width 97 height 19
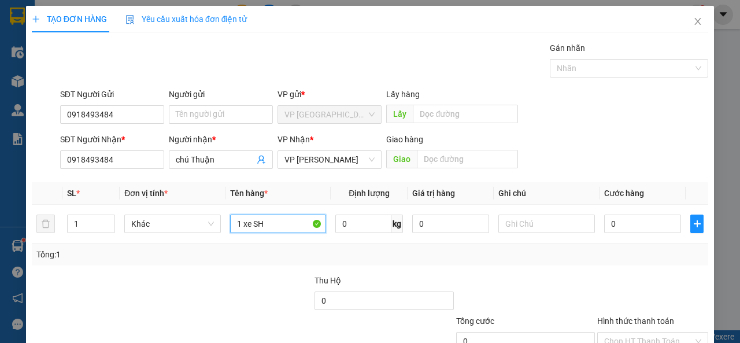
type input "1 xe SH"
click at [535, 260] on div "Tổng: 1" at bounding box center [369, 254] width 667 height 13
click at [644, 215] on input "0" at bounding box center [642, 224] width 77 height 19
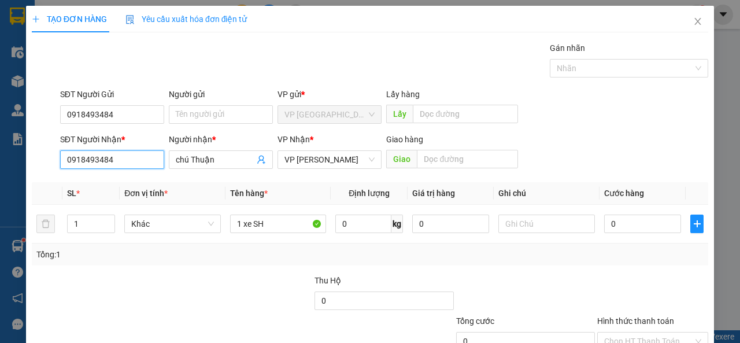
drag, startPoint x: 127, startPoint y: 160, endPoint x: 41, endPoint y: 164, distance: 86.3
click at [41, 164] on div "SĐT Người Nhận * 0918493484 0918493484 Người nhận * chú Thuận VP Nhận * VP [PER…" at bounding box center [370, 153] width 679 height 40
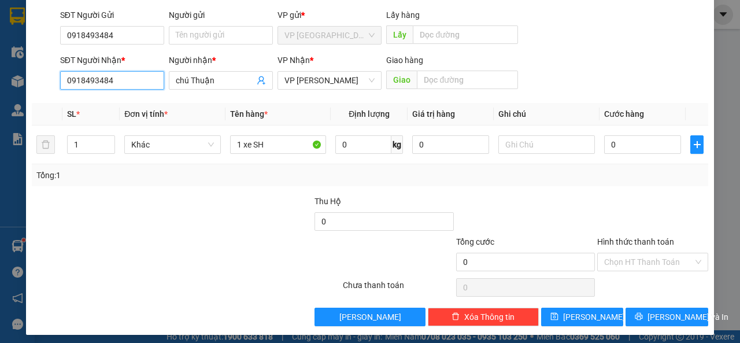
scroll to position [85, 0]
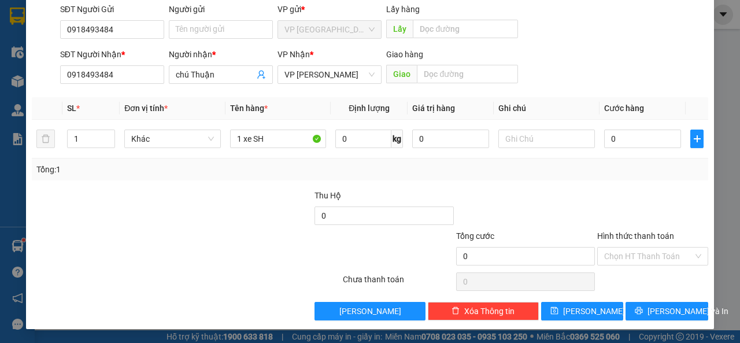
click at [224, 216] on div at bounding box center [243, 209] width 142 height 40
click at [619, 134] on input "0" at bounding box center [642, 139] width 77 height 19
type input "5"
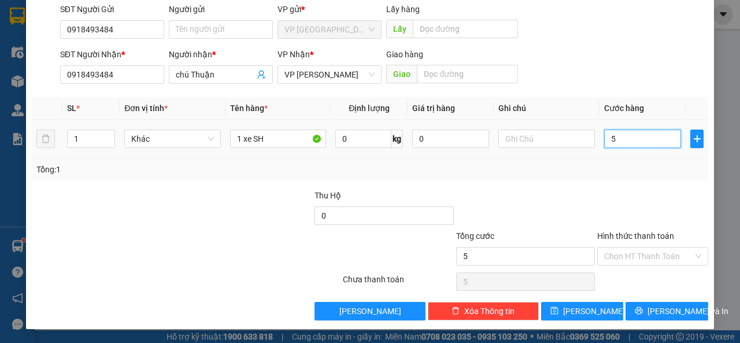
type input "50"
type input "500"
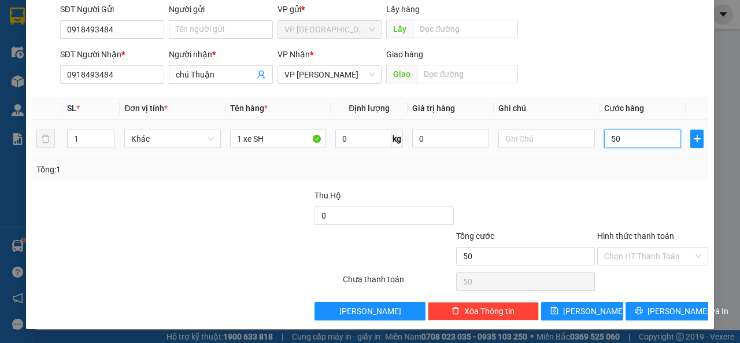
type input "500"
type input "5.000"
type input "50.000"
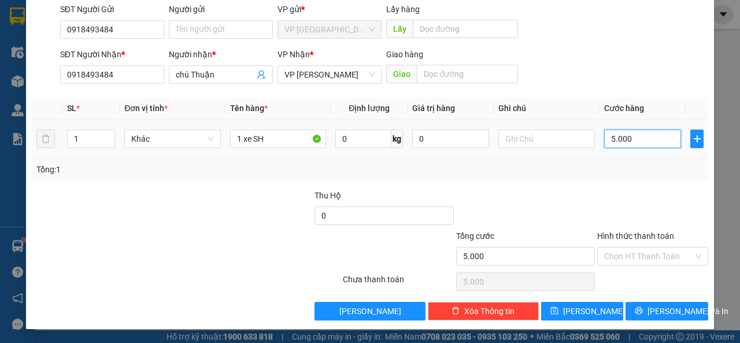
type input "50.000"
type input "5.000"
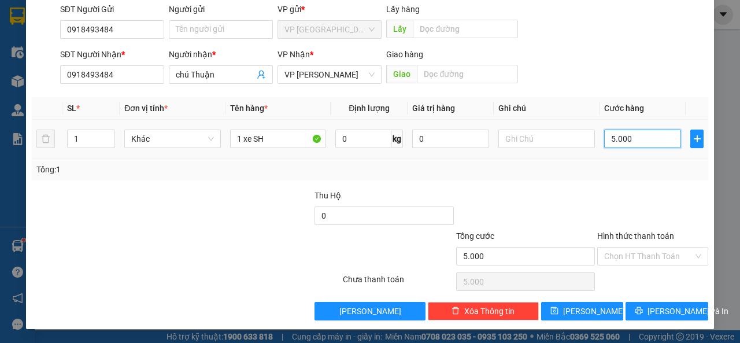
type input "500"
type input "50"
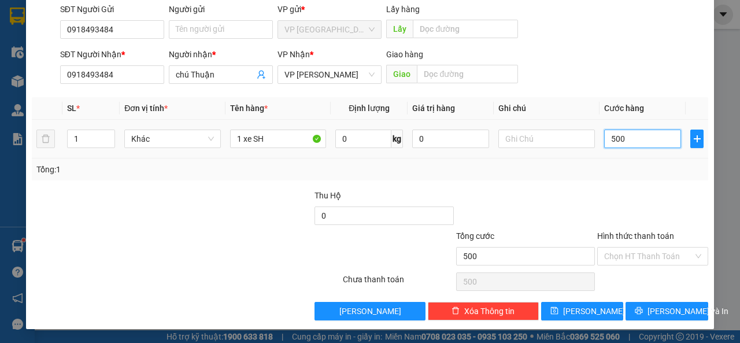
type input "50"
type input "500"
type input "5.000"
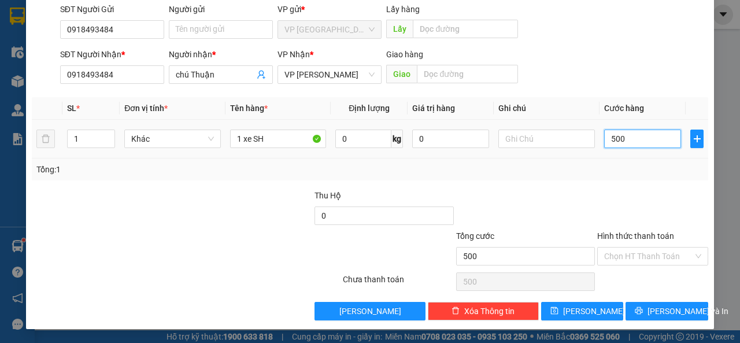
type input "5.000"
type input "50.000"
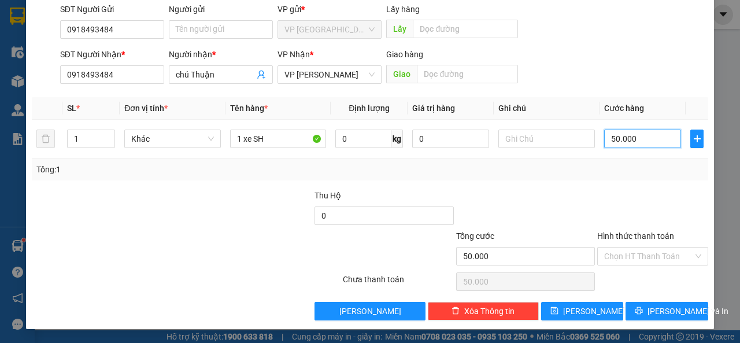
type input "500.000"
click at [607, 199] on div at bounding box center [652, 209] width 113 height 40
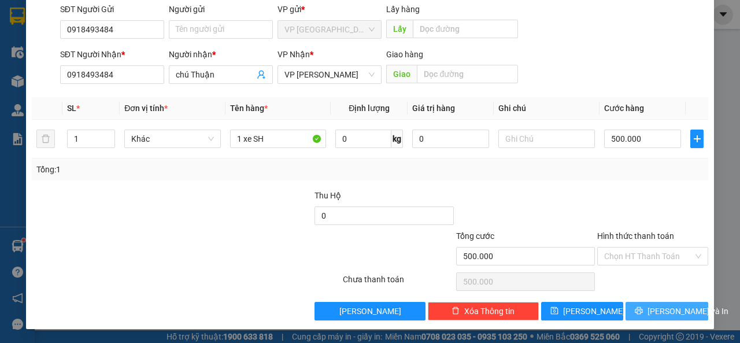
click at [663, 311] on span "[PERSON_NAME] và In" at bounding box center [688, 311] width 81 height 13
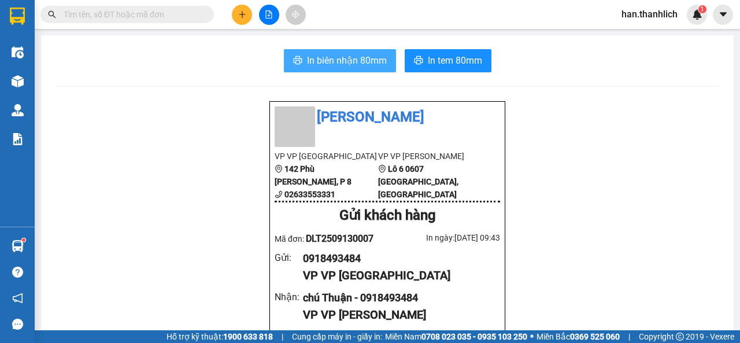
click at [359, 67] on span "In biên nhận 80mm" at bounding box center [347, 60] width 80 height 14
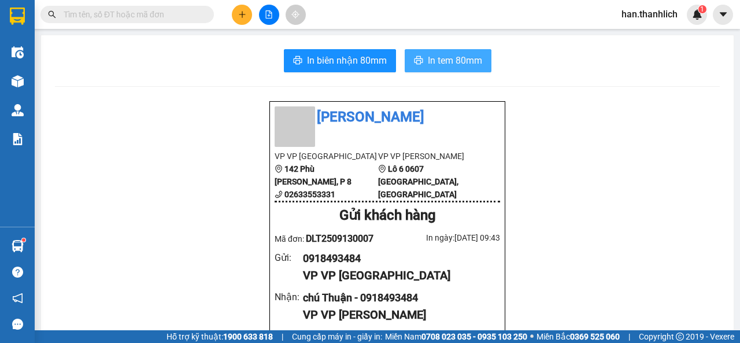
click at [453, 62] on span "In tem 80mm" at bounding box center [455, 60] width 54 height 14
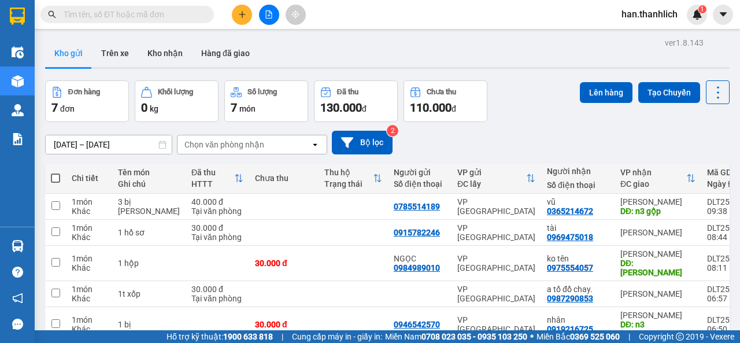
click at [150, 13] on input "text" at bounding box center [132, 14] width 136 height 13
paste input "0918493484"
type input "0918493484"
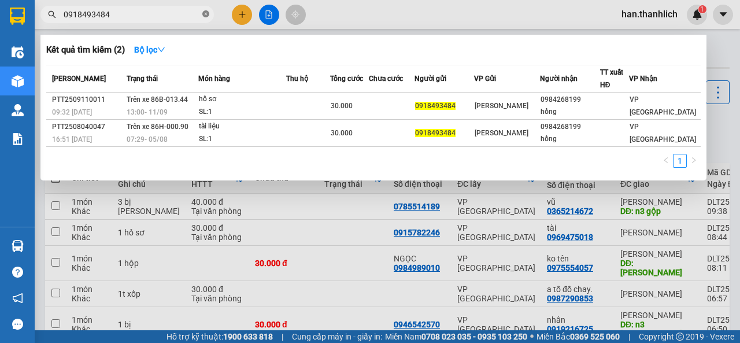
click at [204, 15] on icon "close-circle" at bounding box center [205, 13] width 7 height 7
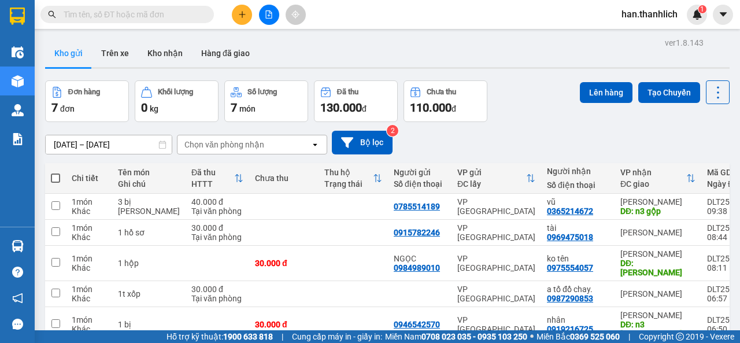
click at [390, 50] on div "Kho gửi Trên xe Kho nhận Hàng đã giao" at bounding box center [387, 54] width 685 height 31
